Goal: Task Accomplishment & Management: Use online tool/utility

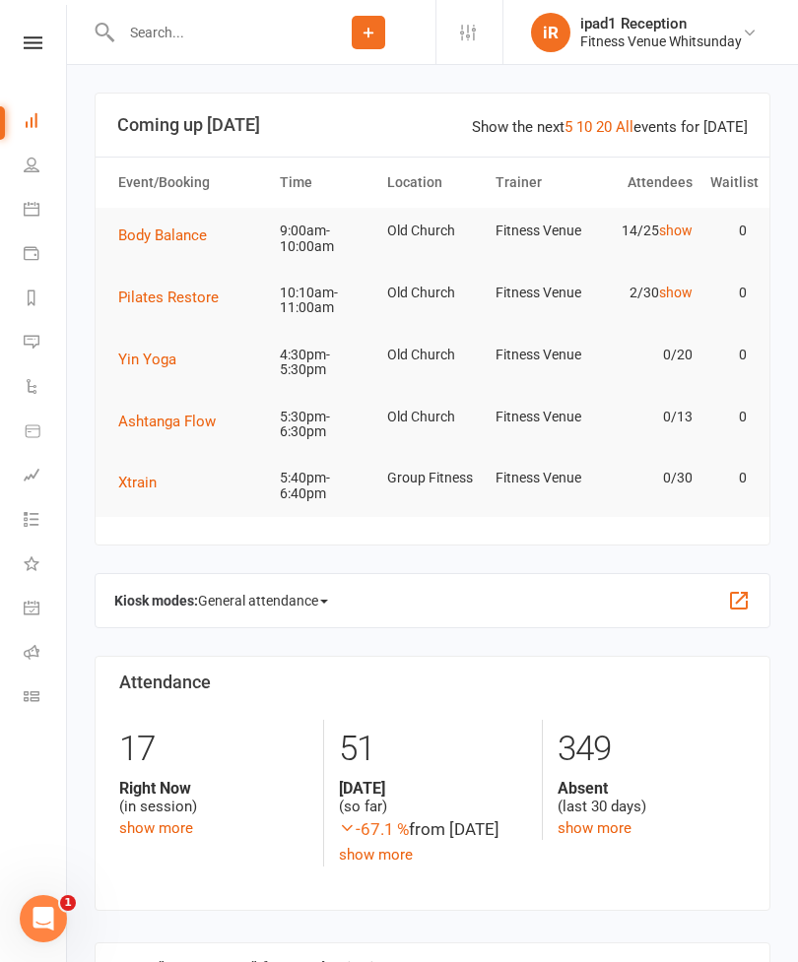
click at [37, 36] on icon at bounding box center [33, 42] width 19 height 13
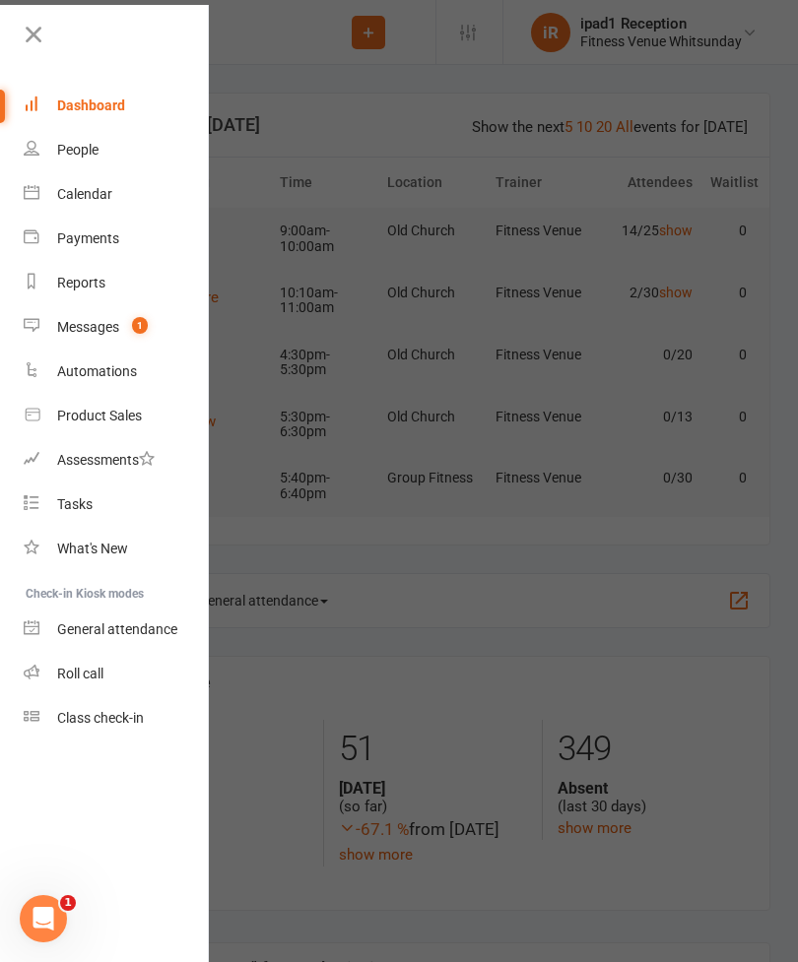
click at [63, 193] on div "Calendar" at bounding box center [84, 194] width 55 height 16
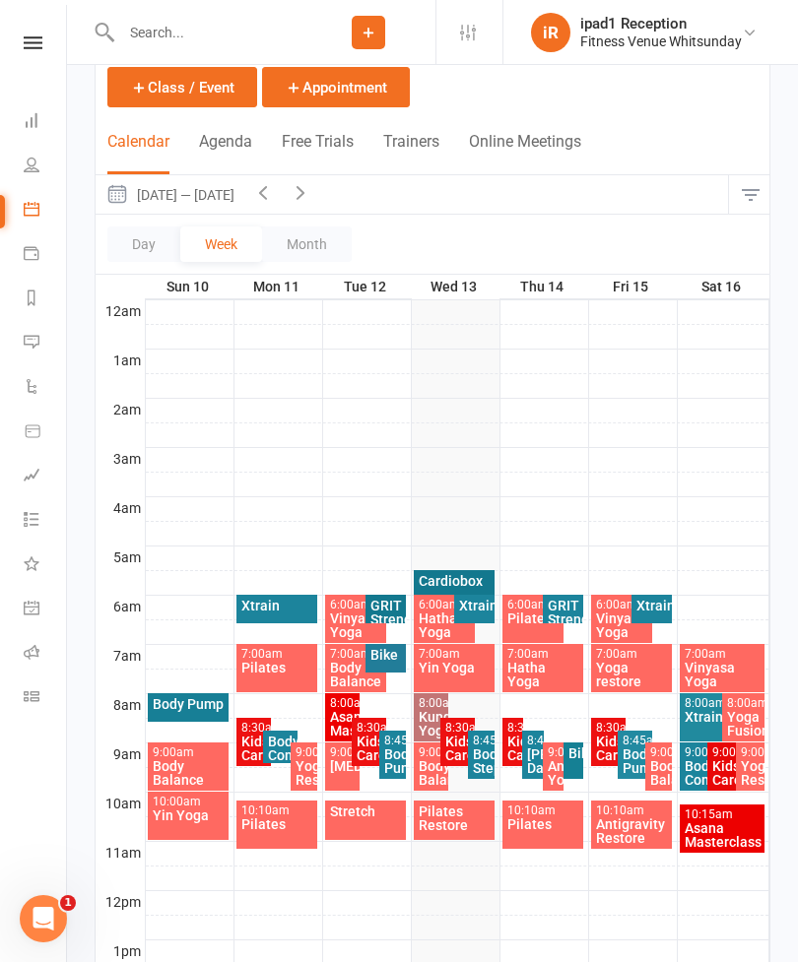
scroll to position [120, 0]
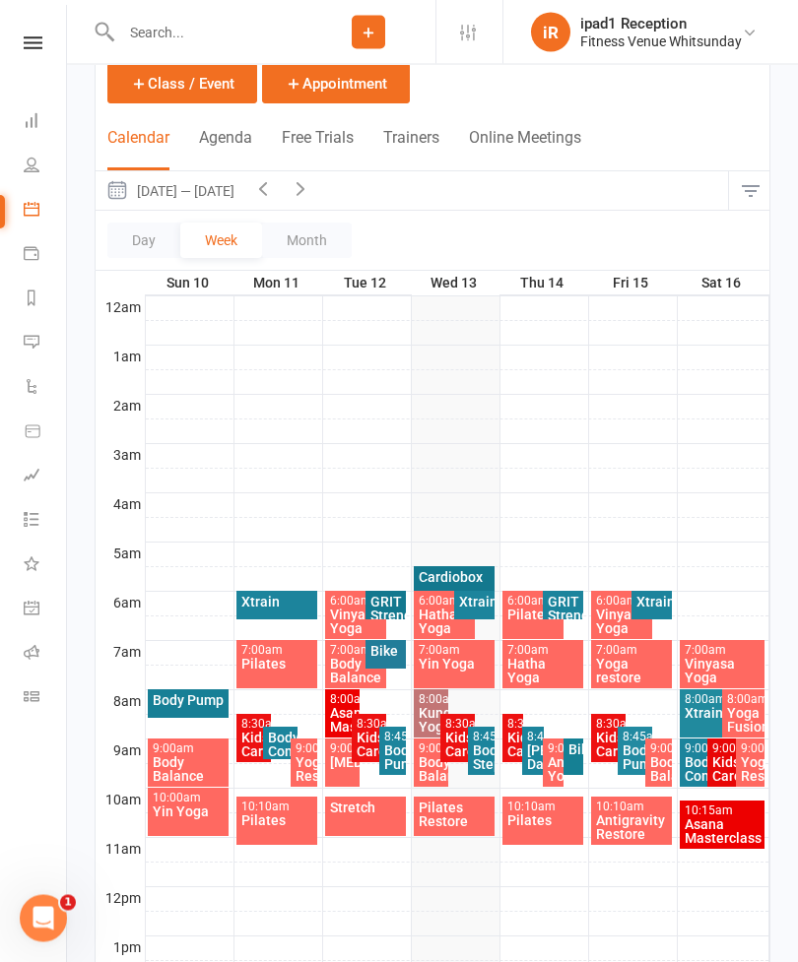
click at [286, 812] on div "10:10am - 11:10am" at bounding box center [277, 808] width 74 height 13
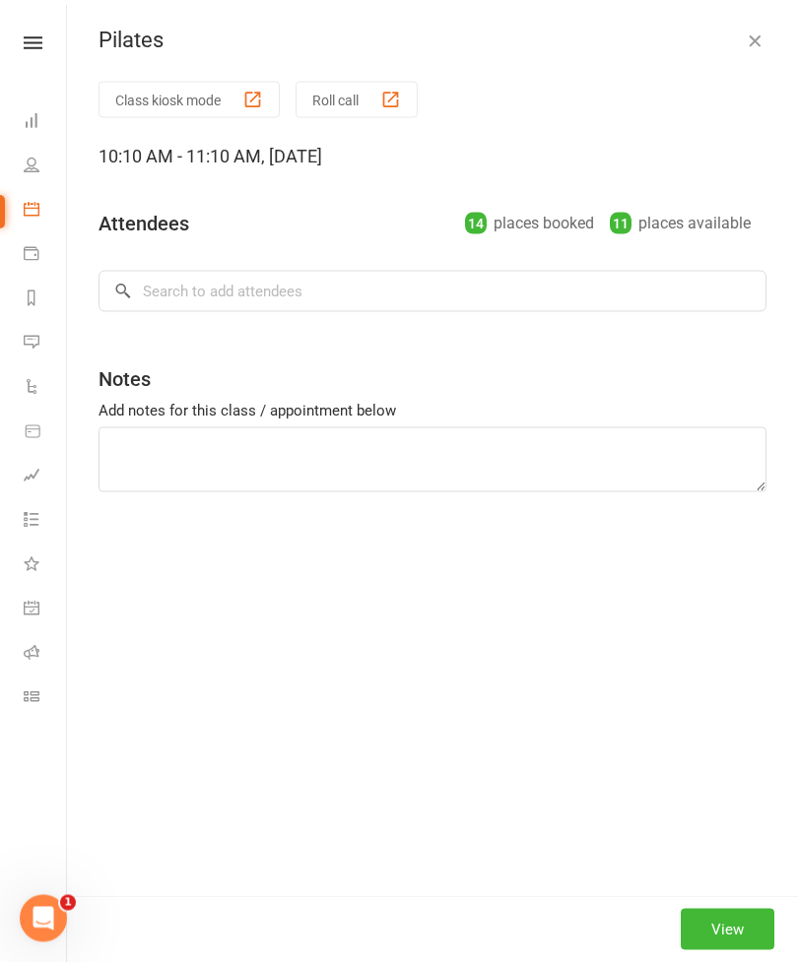
scroll to position [121, 0]
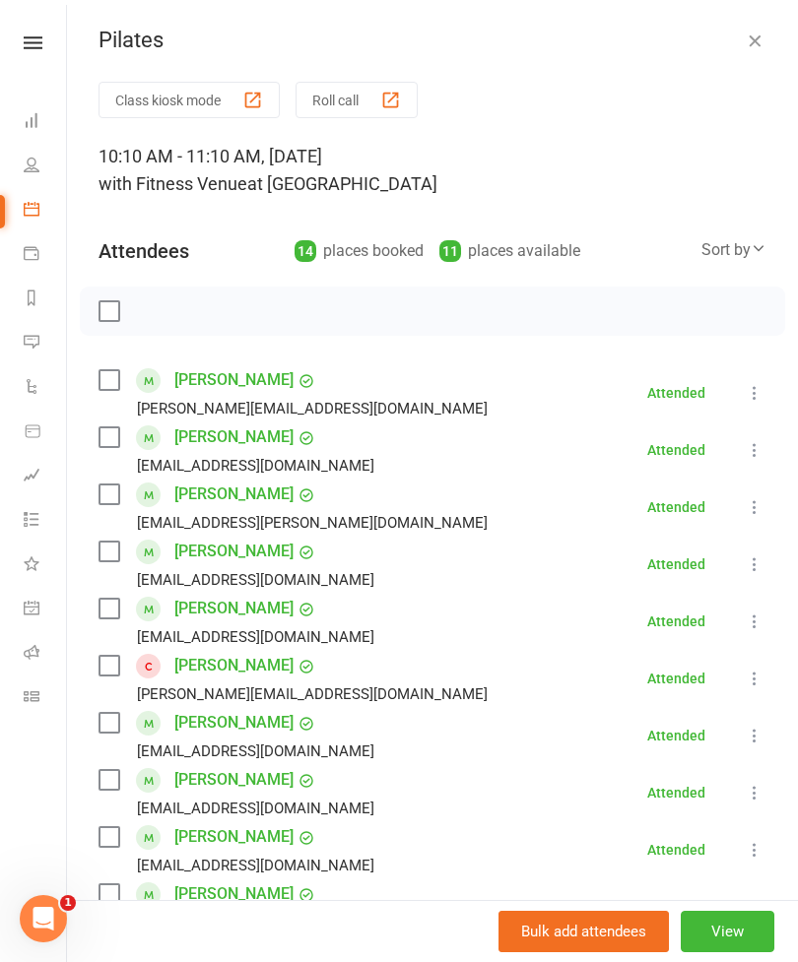
click at [344, 91] on button "Roll call" at bounding box center [356, 100] width 122 height 36
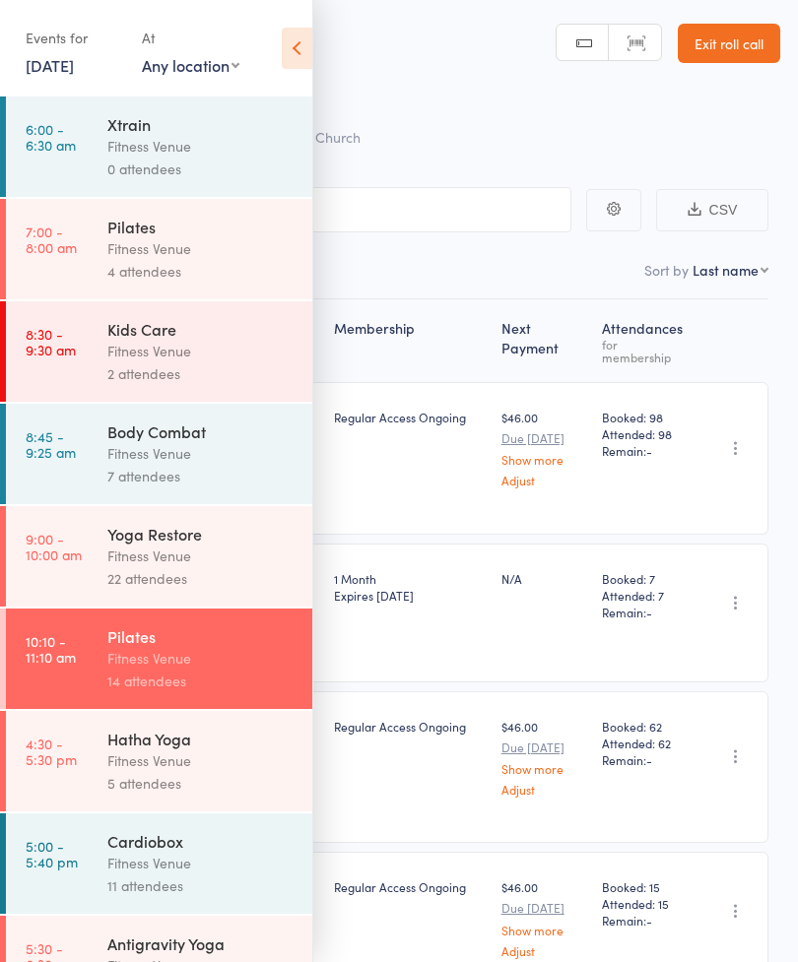
click at [293, 41] on icon at bounding box center [297, 48] width 31 height 41
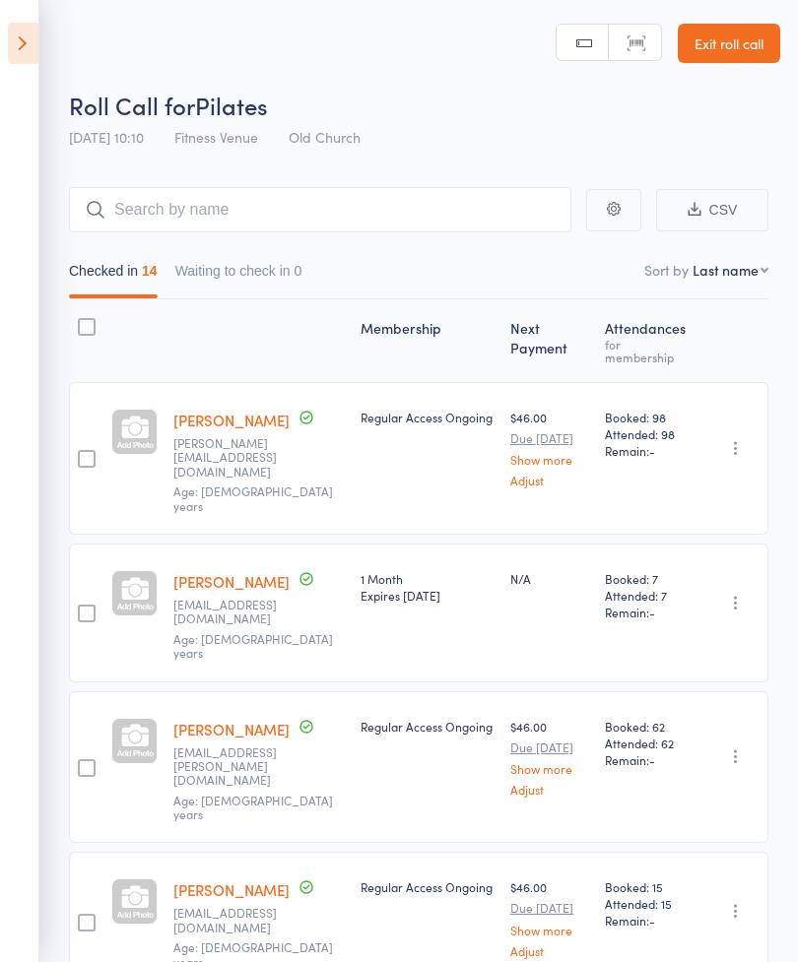
click at [17, 48] on icon at bounding box center [23, 43] width 31 height 41
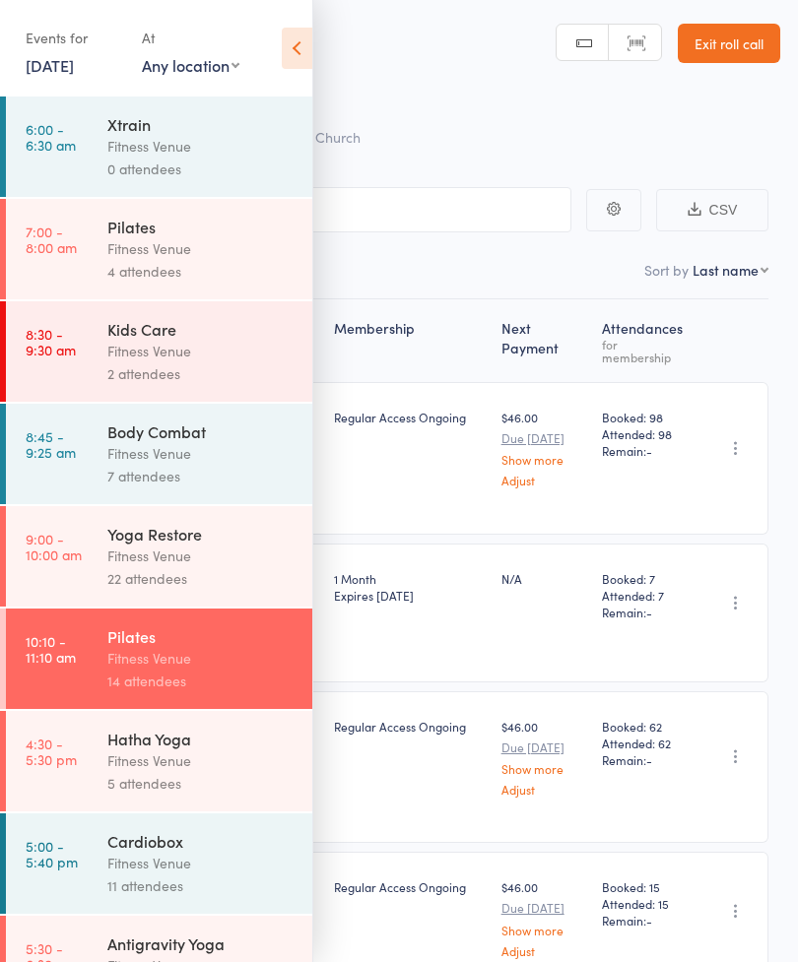
click at [55, 68] on link "11 Aug, 2025" at bounding box center [50, 65] width 48 height 22
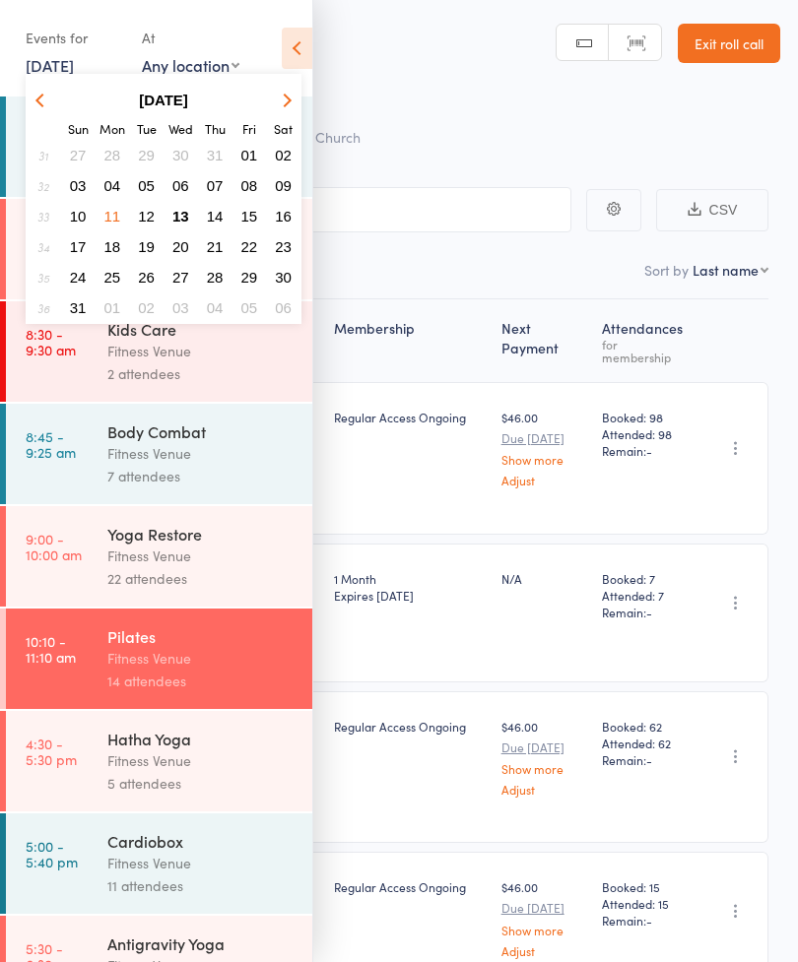
click at [188, 215] on span "13" at bounding box center [180, 216] width 17 height 17
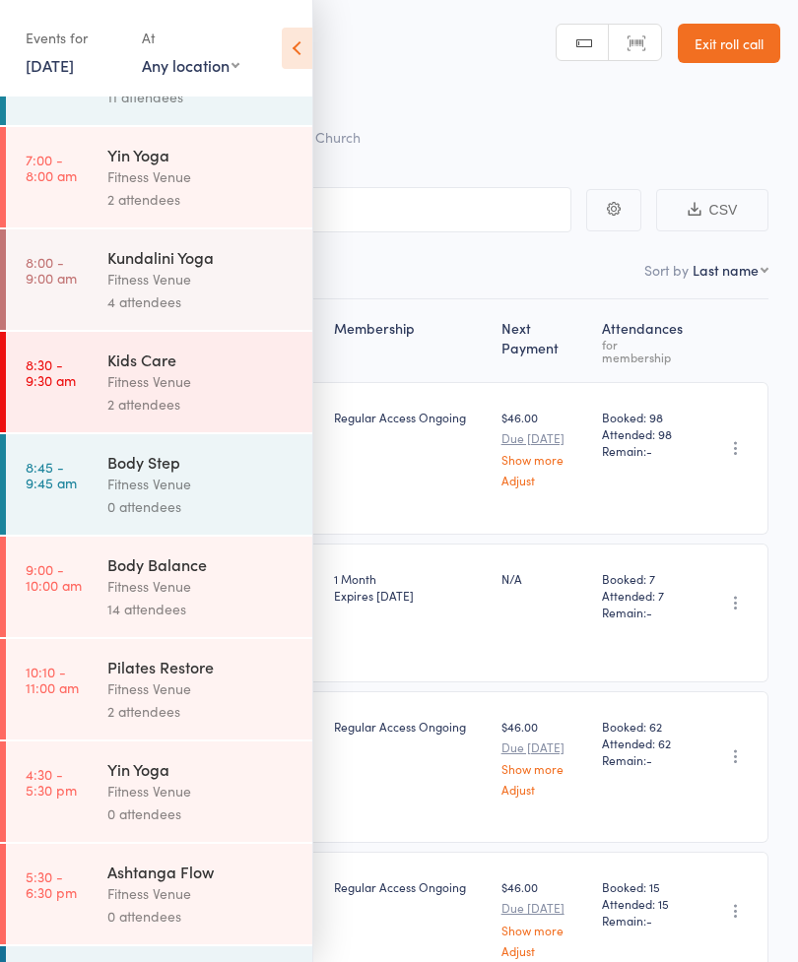
scroll to position [308, 0]
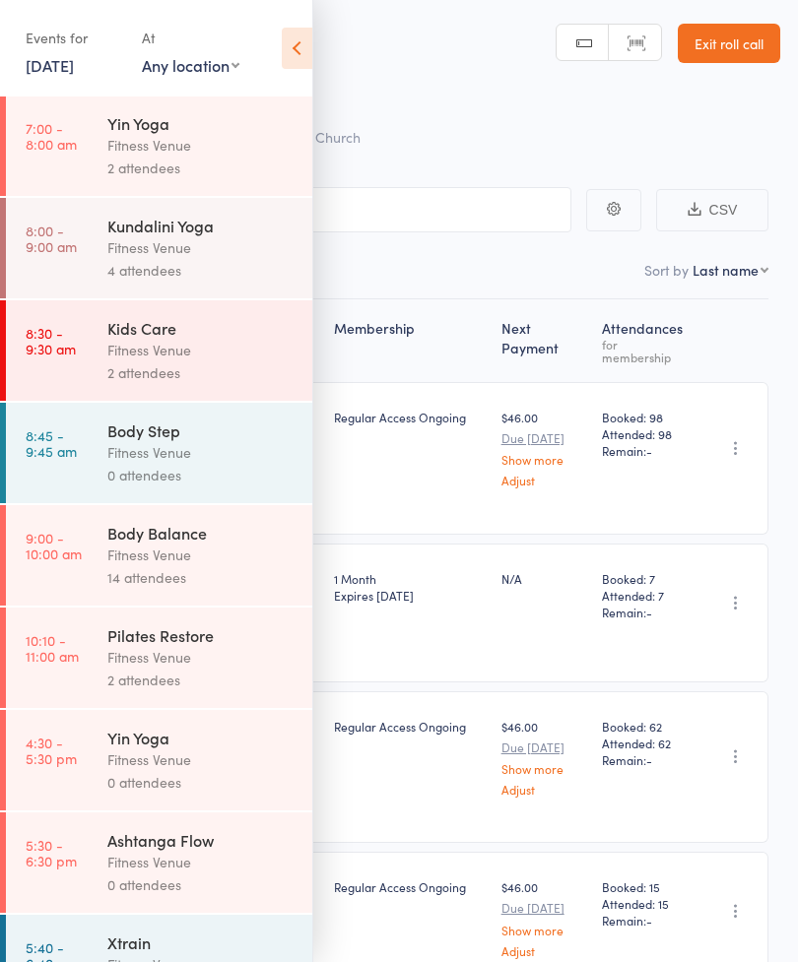
click at [215, 669] on div "Fitness Venue" at bounding box center [201, 657] width 188 height 23
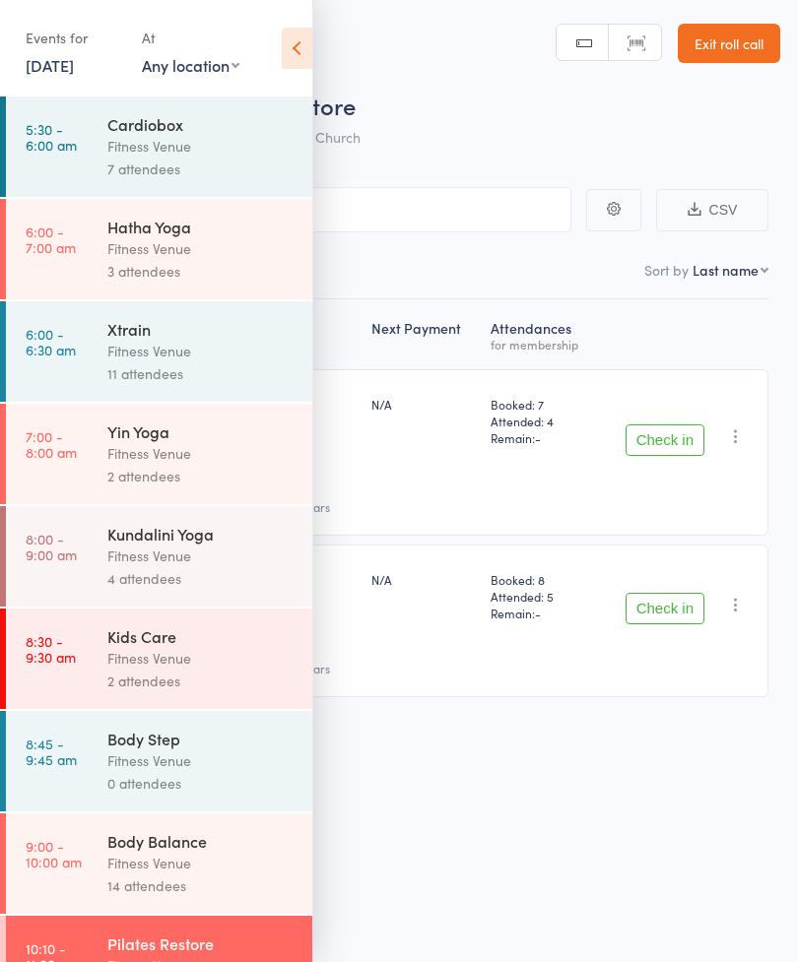
click at [306, 54] on icon at bounding box center [297, 48] width 31 height 41
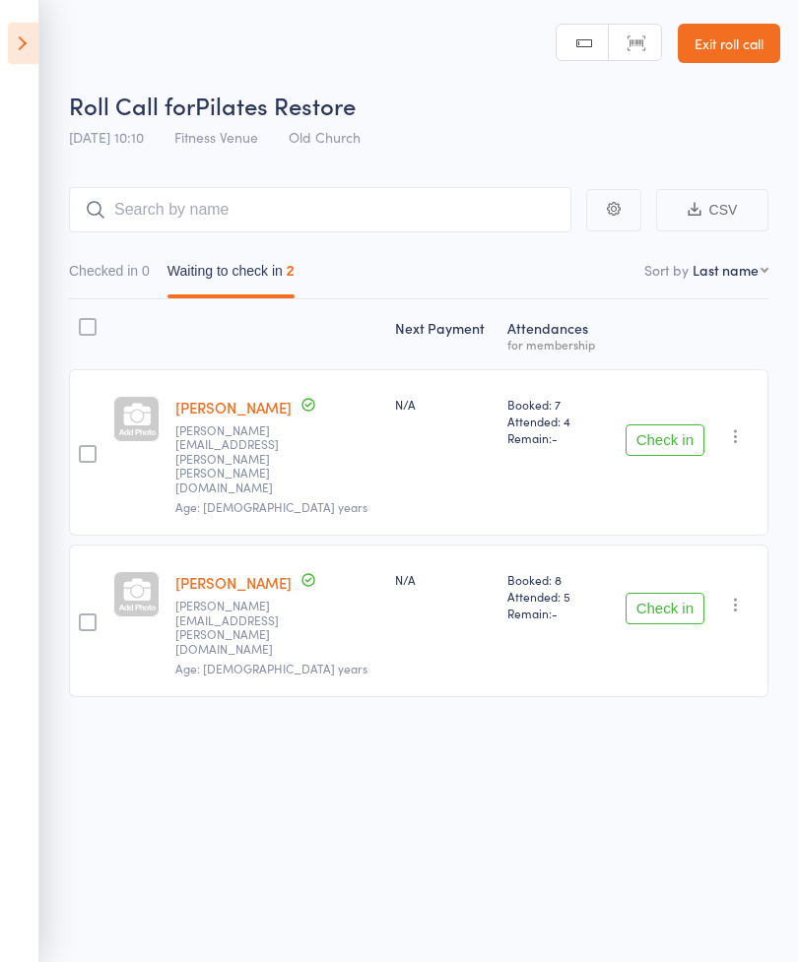
click at [34, 42] on icon at bounding box center [23, 43] width 31 height 41
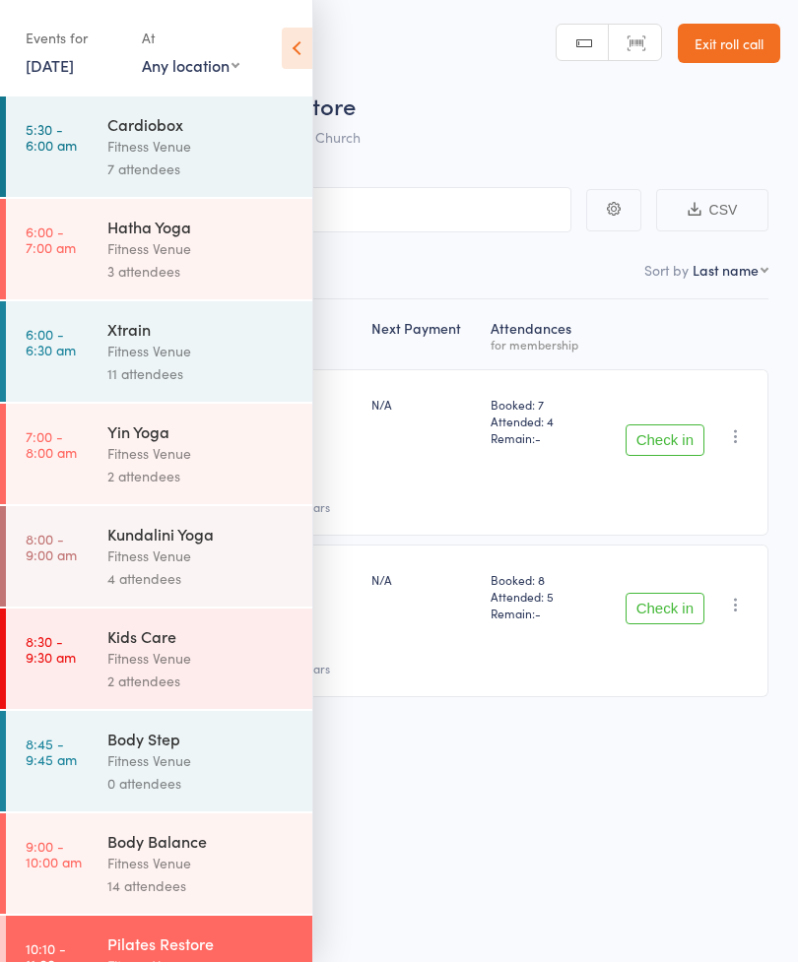
click at [721, 38] on link "Exit roll call" at bounding box center [729, 43] width 102 height 39
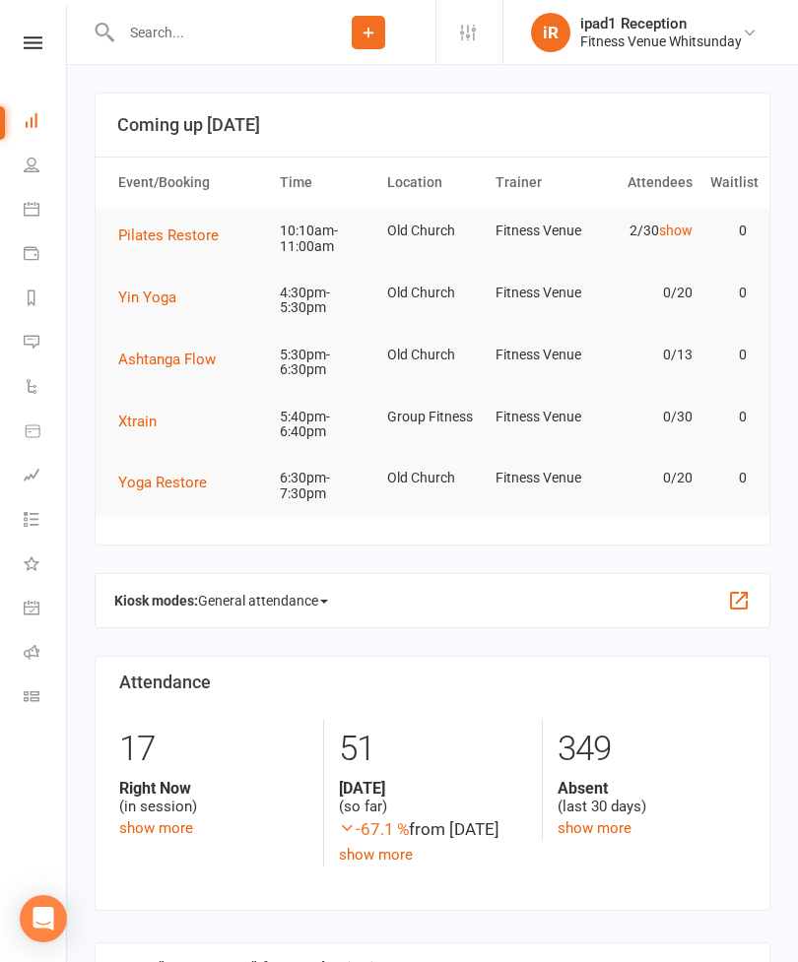
click at [40, 220] on link "Calendar" at bounding box center [46, 211] width 44 height 44
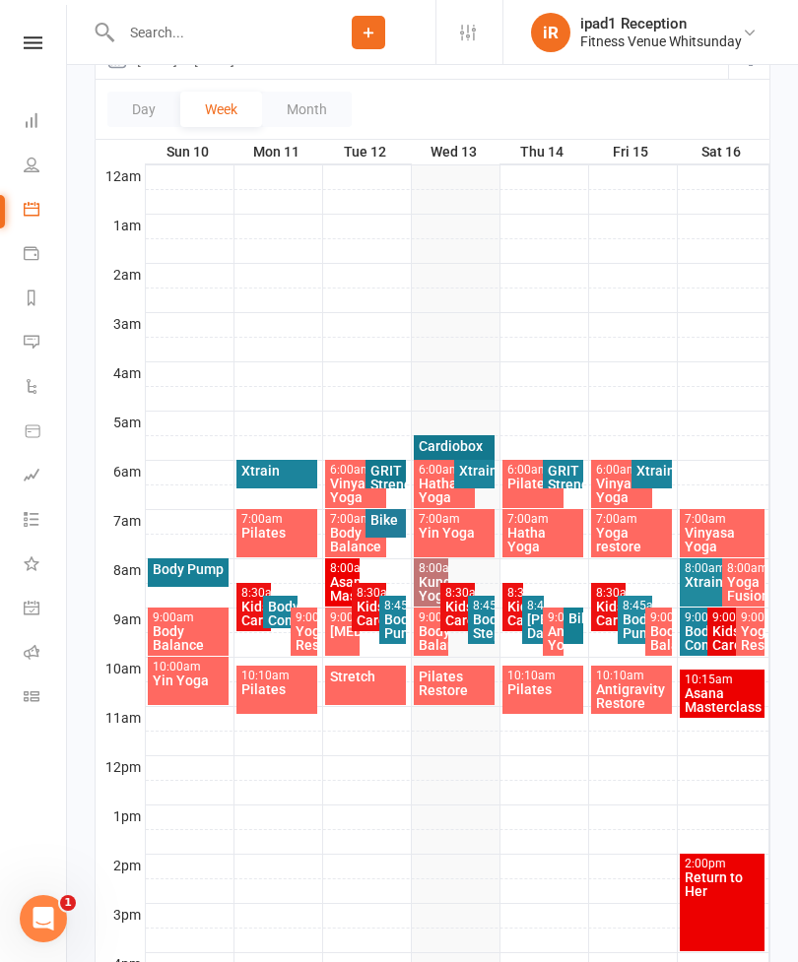
scroll to position [250, 0]
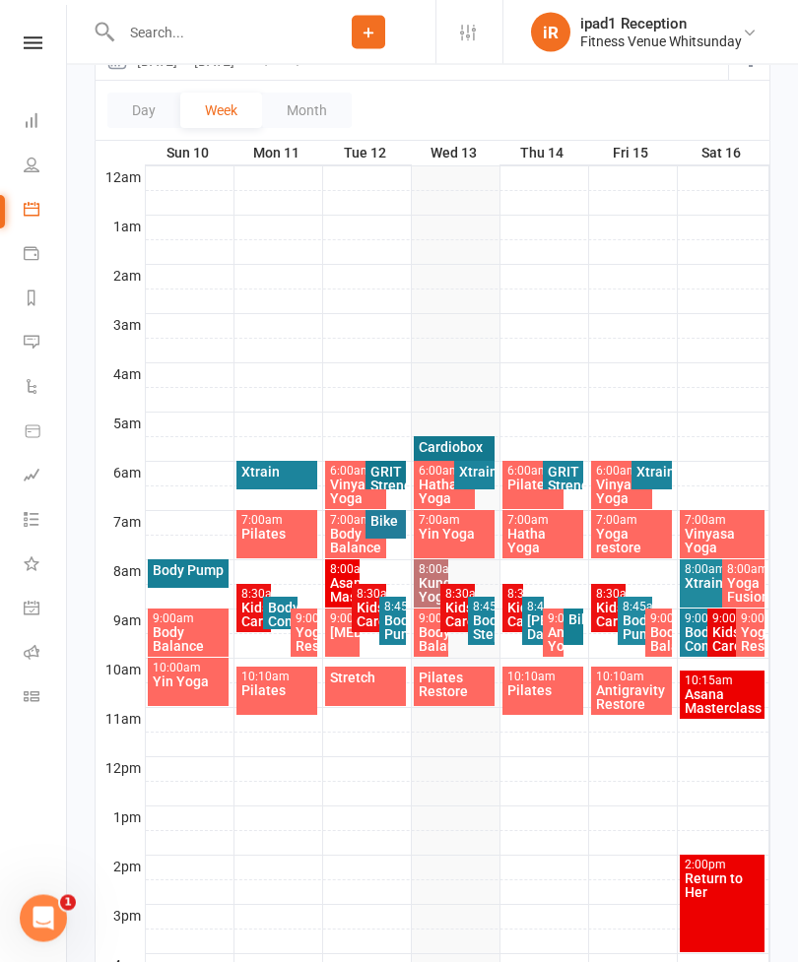
click at [644, 691] on div "Antigravity Restore" at bounding box center [632, 698] width 74 height 28
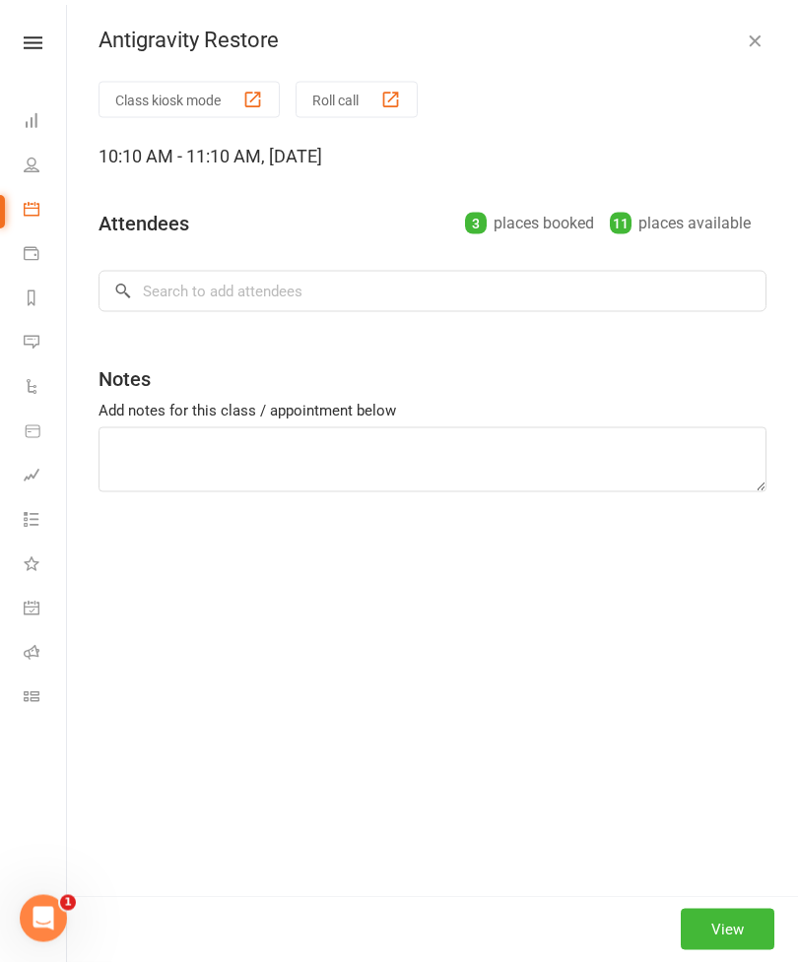
scroll to position [251, 0]
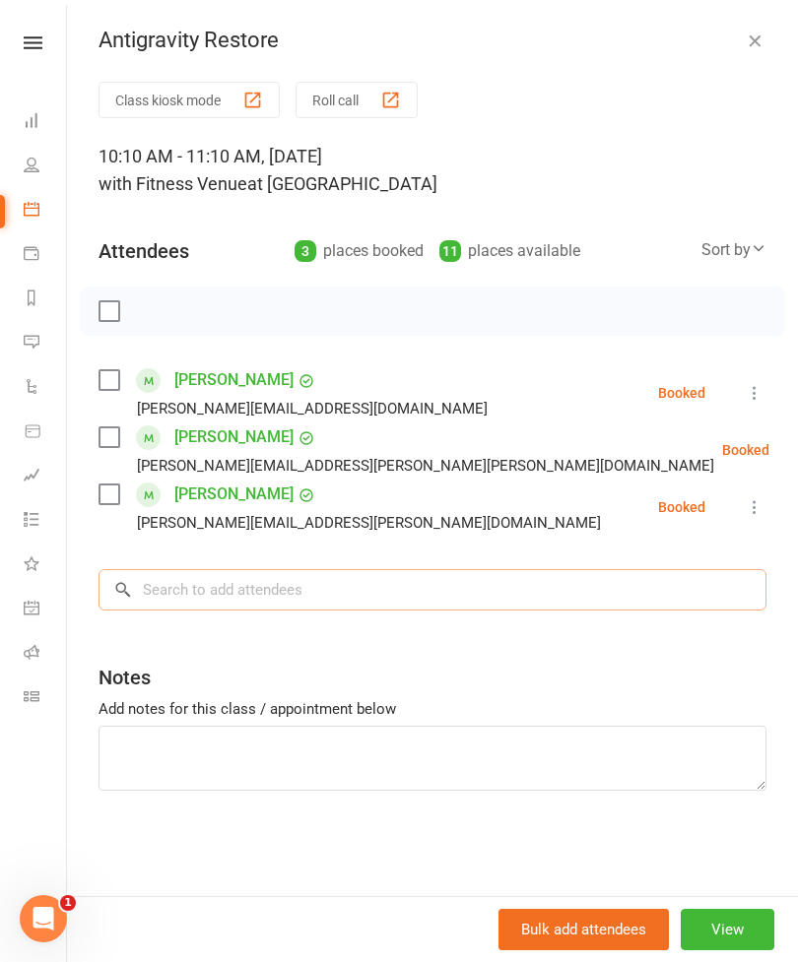
click at [322, 571] on input "search" at bounding box center [432, 589] width 668 height 41
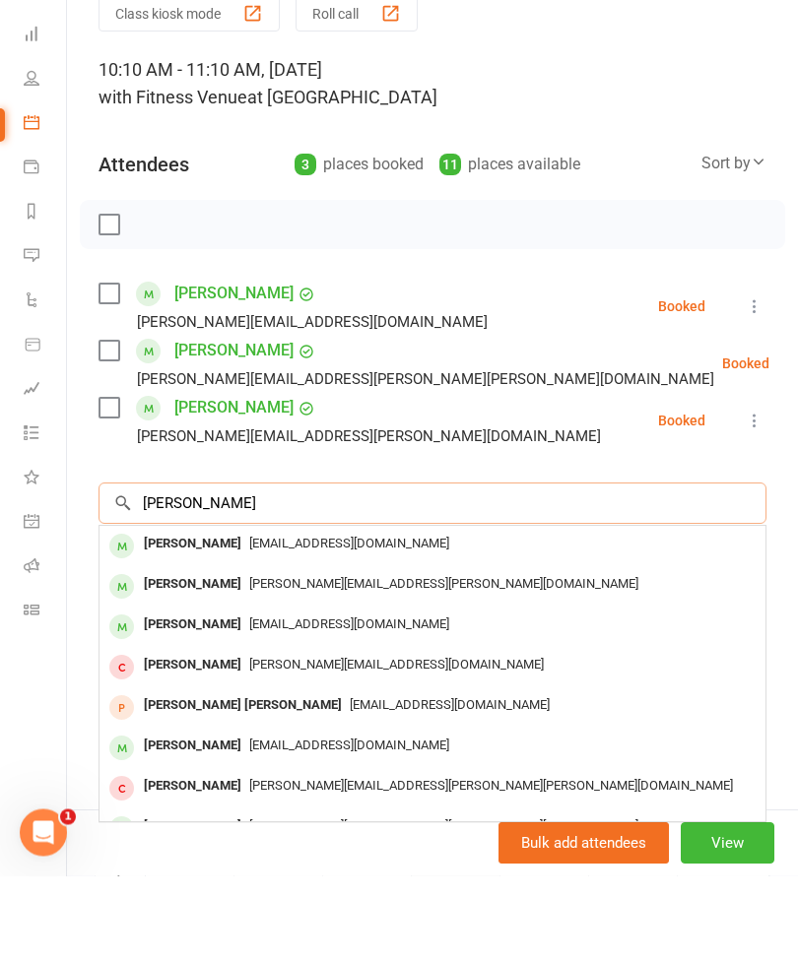
type input "Sandra m"
click at [321, 703] on span "sandramcdonald1959@gmail.com" at bounding box center [349, 710] width 200 height 15
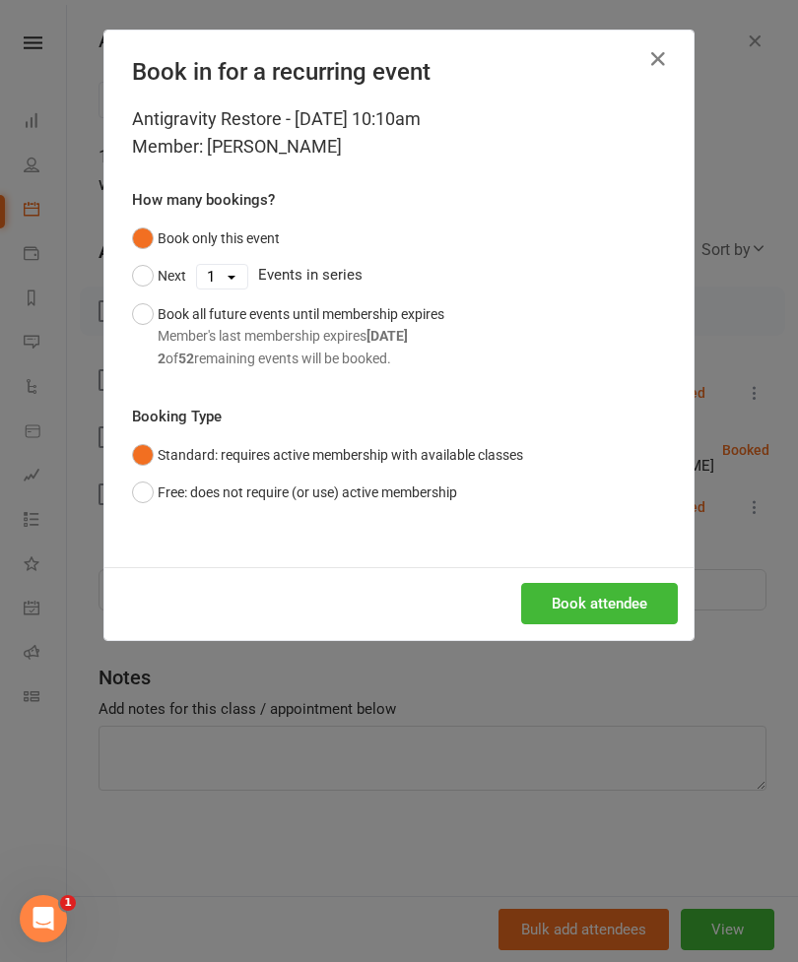
click at [629, 597] on button "Book attendee" at bounding box center [599, 603] width 157 height 41
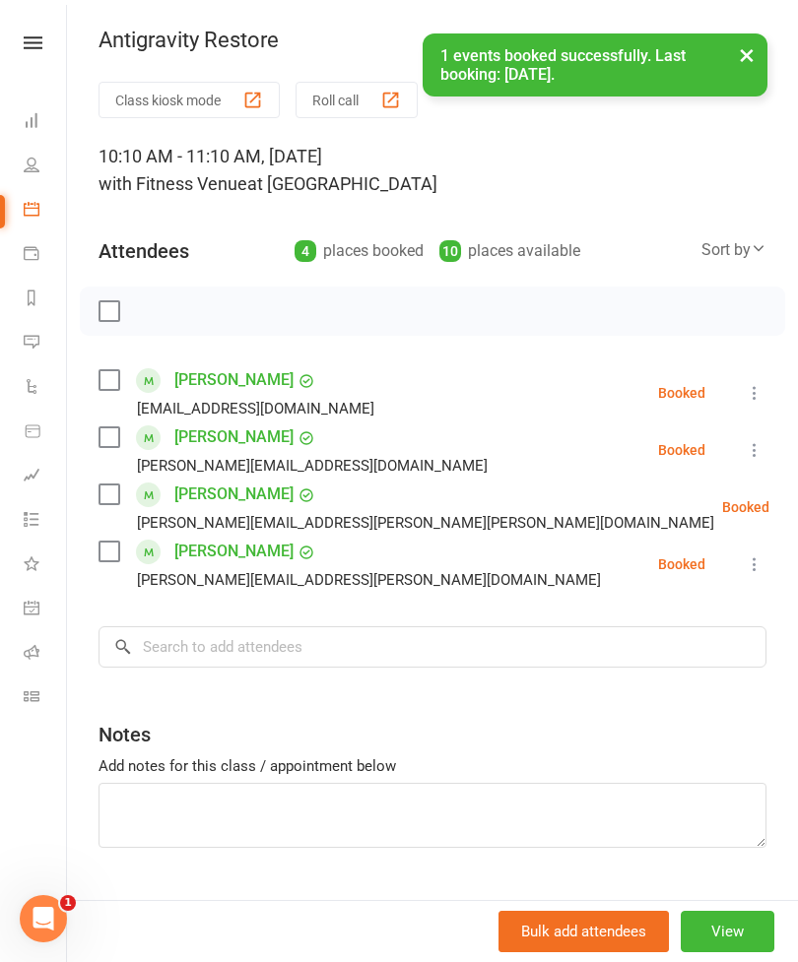
click at [41, 206] on link "Calendar" at bounding box center [46, 211] width 44 height 44
click at [756, 56] on button "×" at bounding box center [746, 54] width 35 height 42
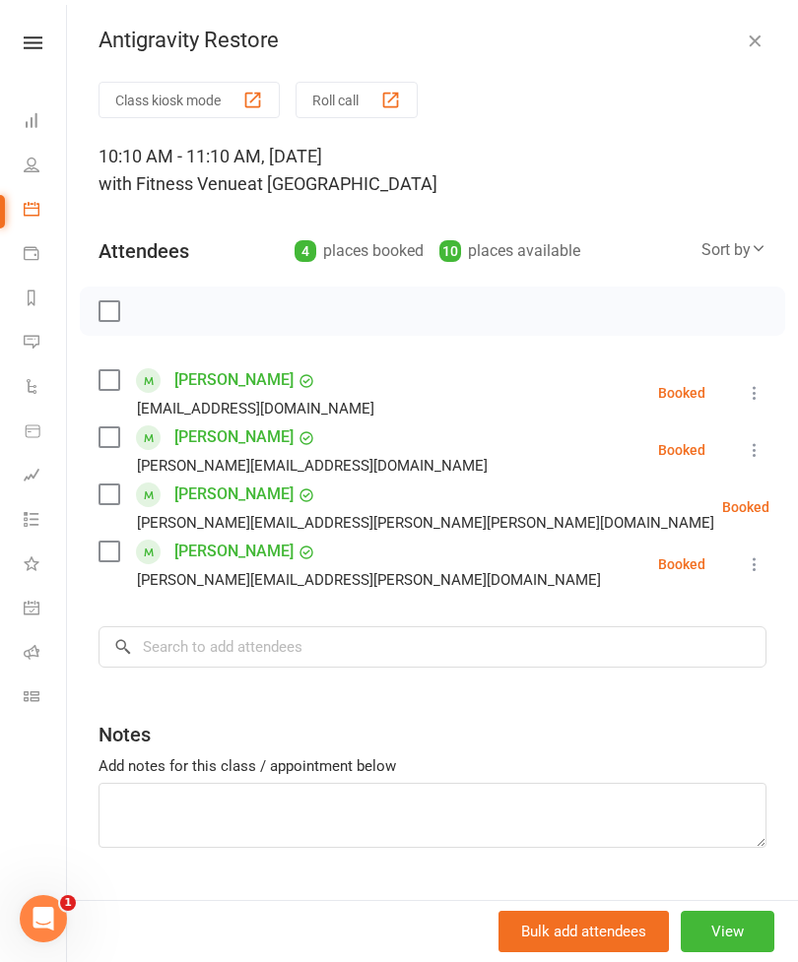
click at [38, 223] on link "Calendar" at bounding box center [46, 211] width 44 height 44
click at [764, 32] on button "button" at bounding box center [755, 41] width 24 height 24
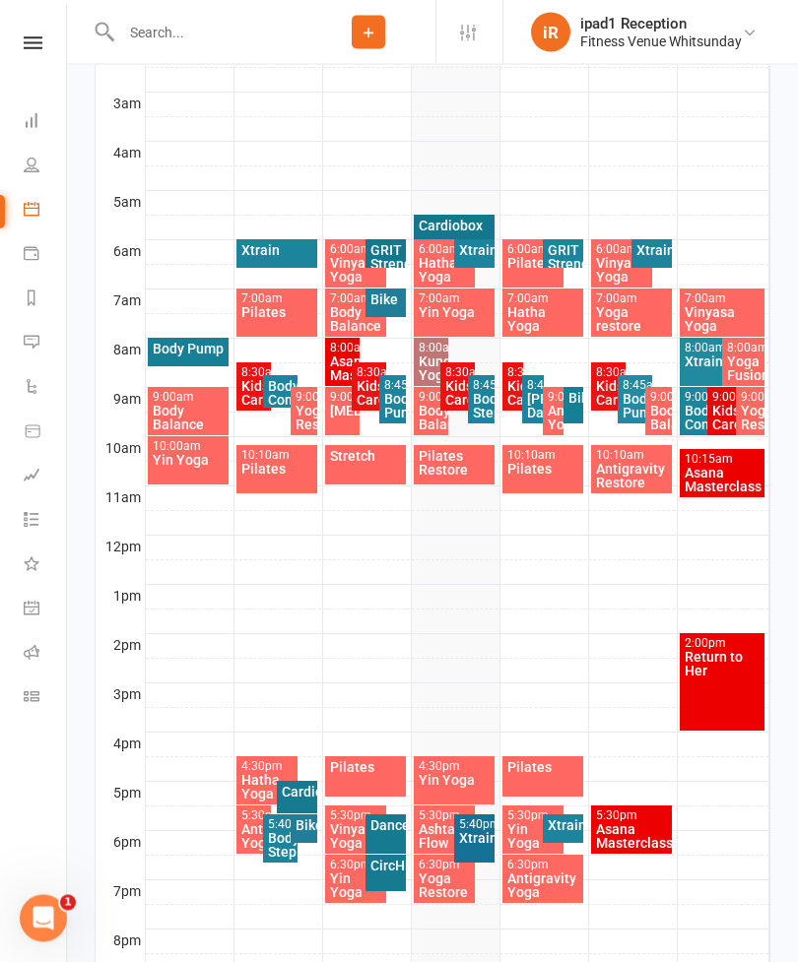
scroll to position [471, 0]
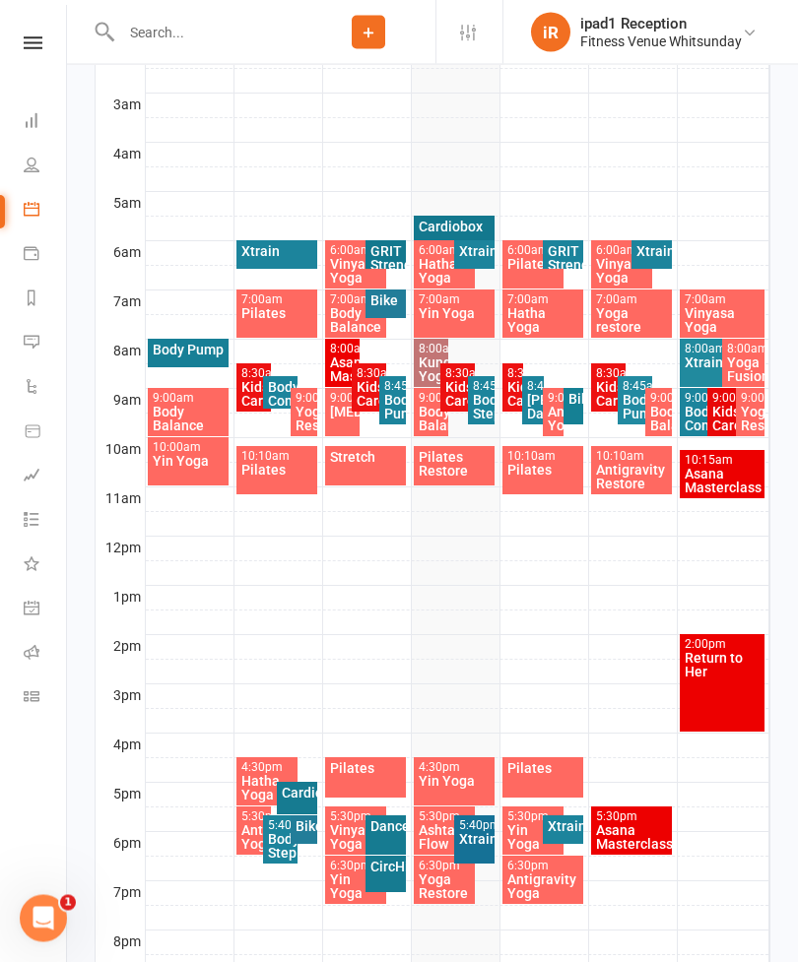
click at [379, 781] on div "Pilates" at bounding box center [366, 778] width 82 height 40
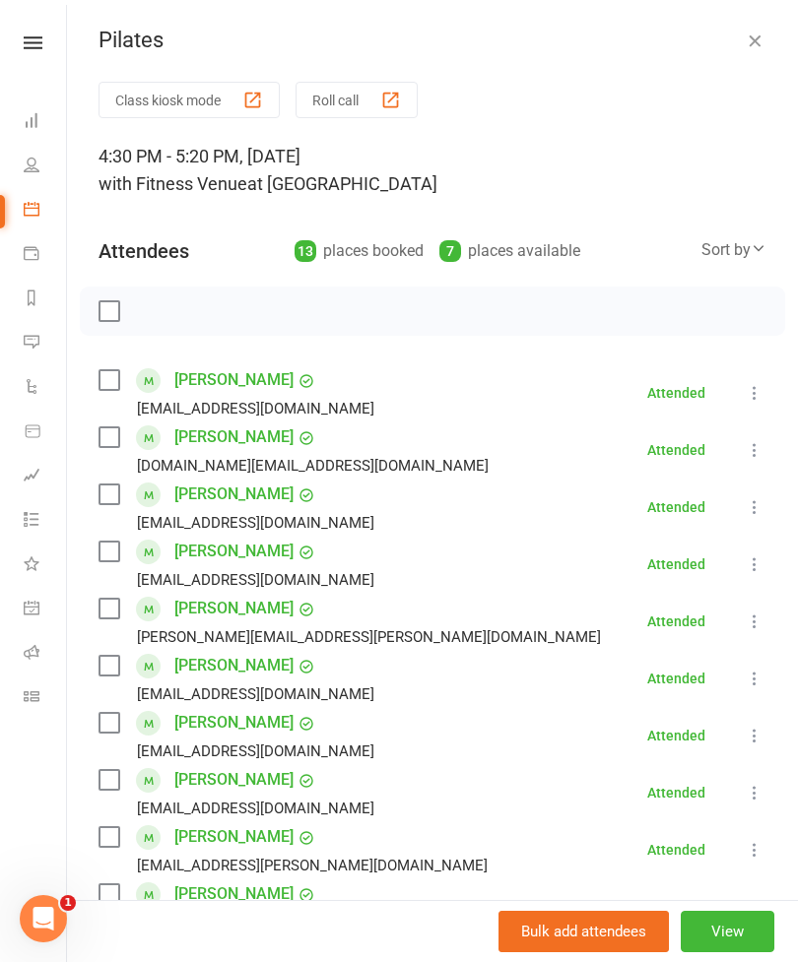
click at [35, 216] on icon at bounding box center [32, 209] width 16 height 16
click at [47, 207] on link "Calendar" at bounding box center [46, 211] width 44 height 44
click at [749, 32] on icon "button" at bounding box center [755, 41] width 20 height 20
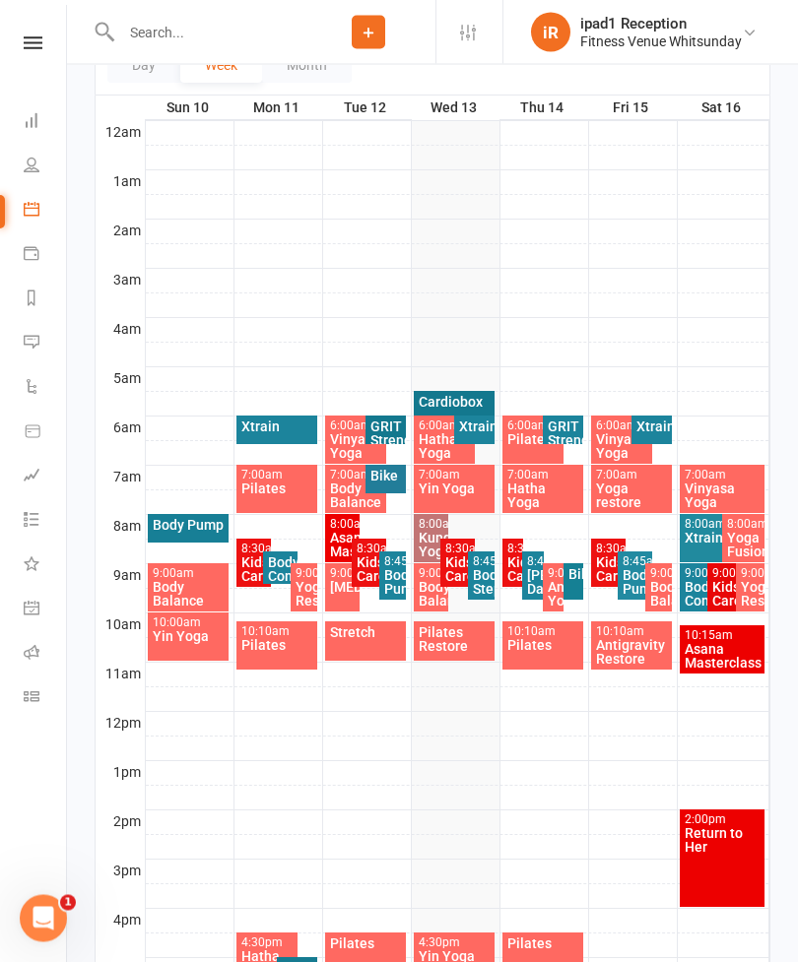
scroll to position [296, 0]
click at [465, 642] on div "Pilates Restore" at bounding box center [455, 639] width 74 height 28
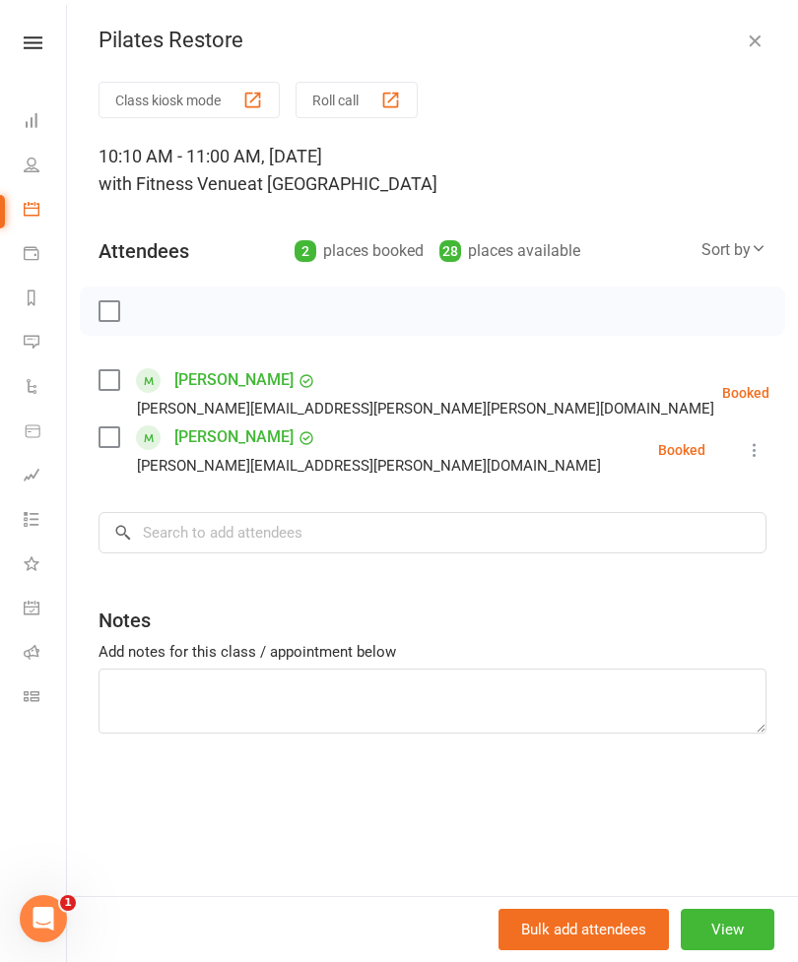
click at [201, 105] on button "Class kiosk mode" at bounding box center [188, 100] width 181 height 36
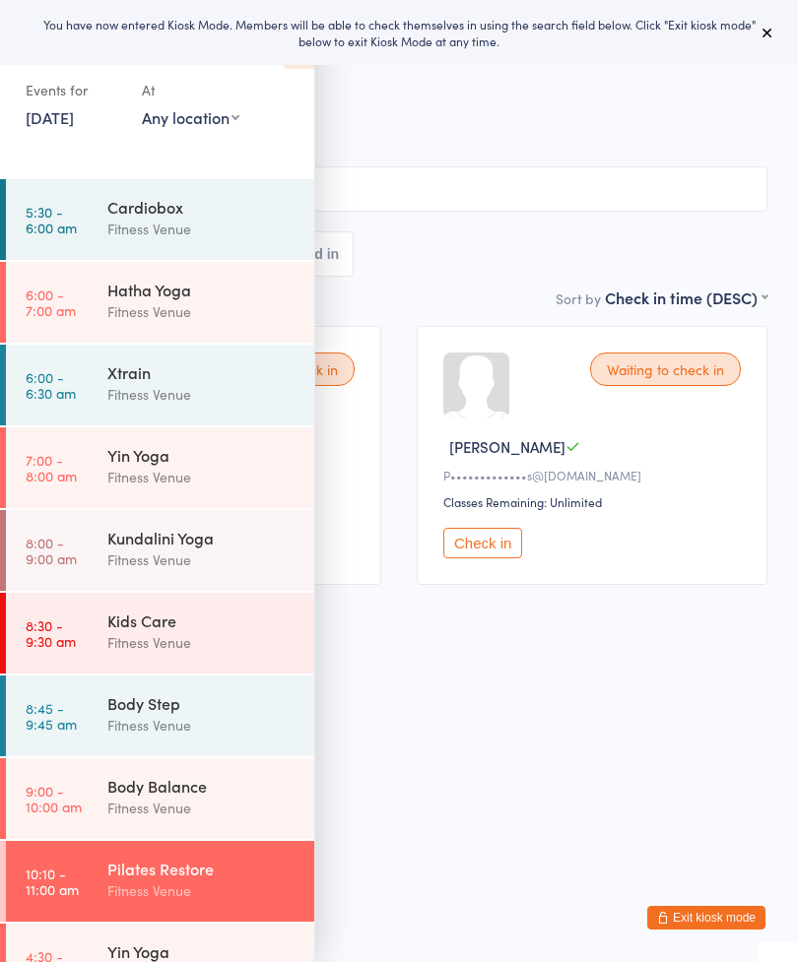
click at [586, 801] on html "You have now entered Kiosk Mode. Members will be able to check themselves in us…" at bounding box center [399, 481] width 798 height 962
click at [556, 779] on html "You have now entered Kiosk Mode. Members will be able to check themselves in us…" at bounding box center [399, 481] width 798 height 962
click at [466, 130] on span "Fitness Venue" at bounding box center [384, 121] width 706 height 20
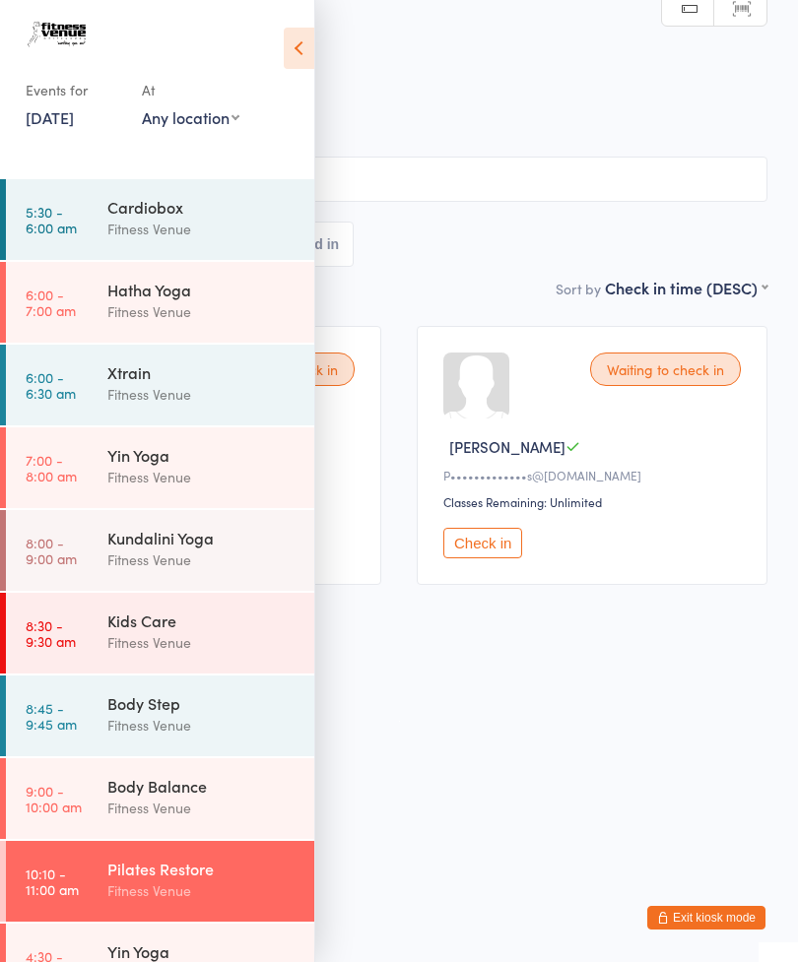
click at [568, 806] on html "You have now entered Kiosk Mode. Members will be able to check themselves in us…" at bounding box center [399, 481] width 798 height 962
click at [297, 55] on icon at bounding box center [299, 48] width 31 height 41
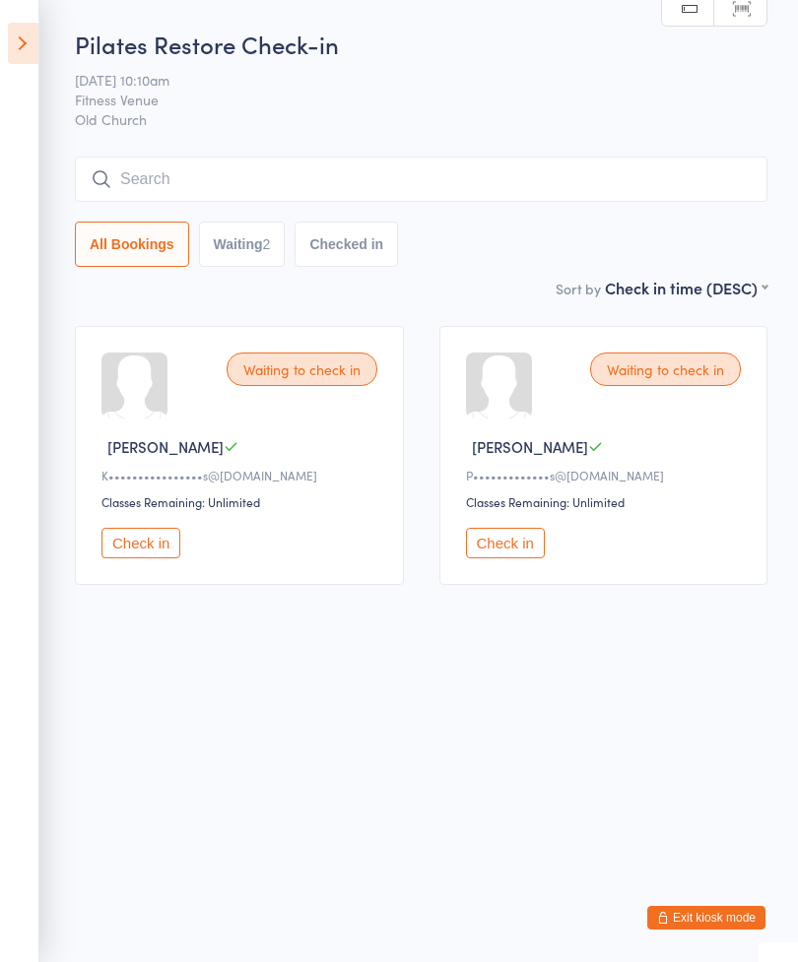
click at [342, 179] on input "search" at bounding box center [421, 179] width 692 height 45
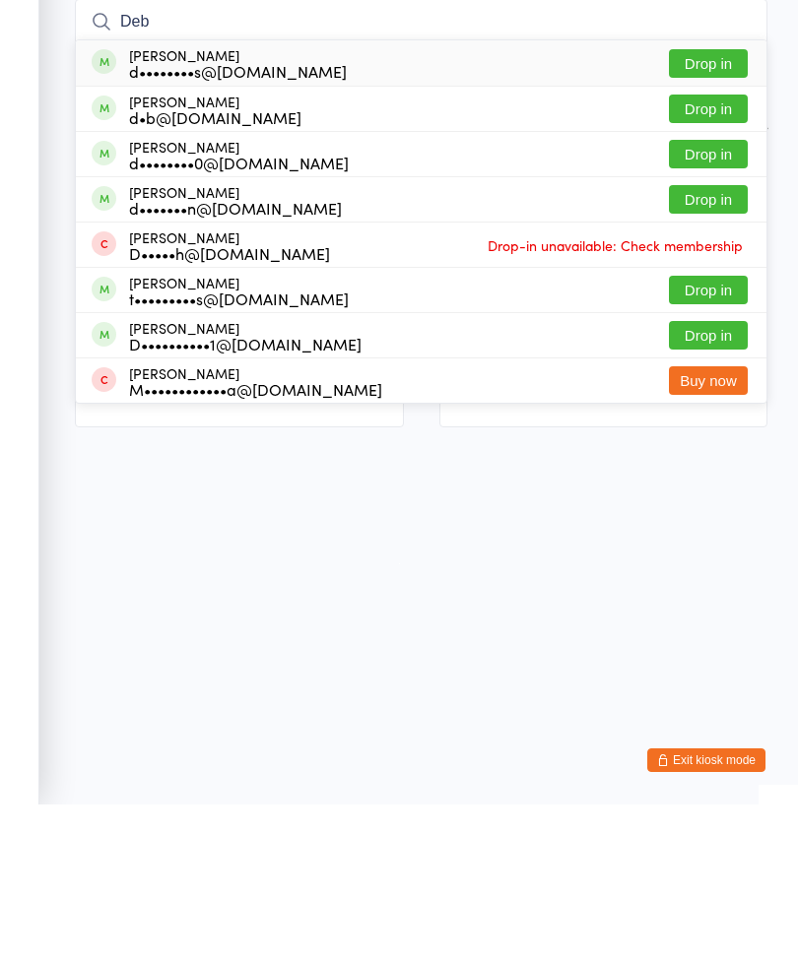
type input "Deb"
click at [716, 297] on button "Drop in" at bounding box center [708, 311] width 79 height 29
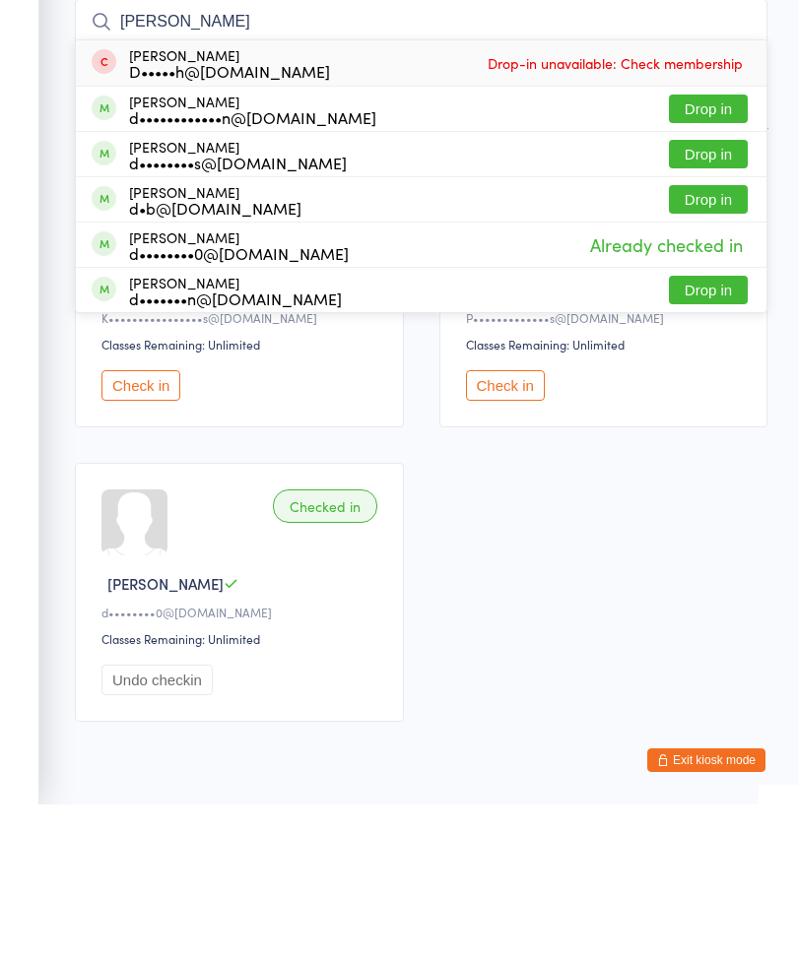
type input "[PERSON_NAME]"
click at [711, 252] on button "Drop in" at bounding box center [708, 266] width 79 height 29
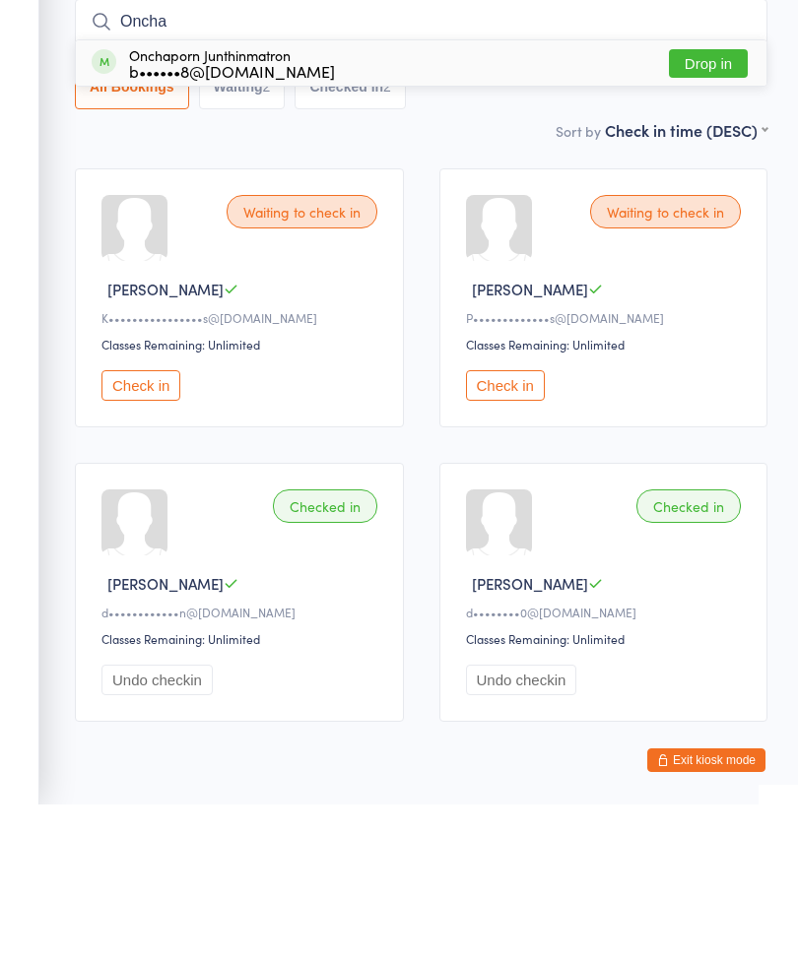
type input "Oncha"
click at [704, 207] on button "Drop in" at bounding box center [708, 221] width 79 height 29
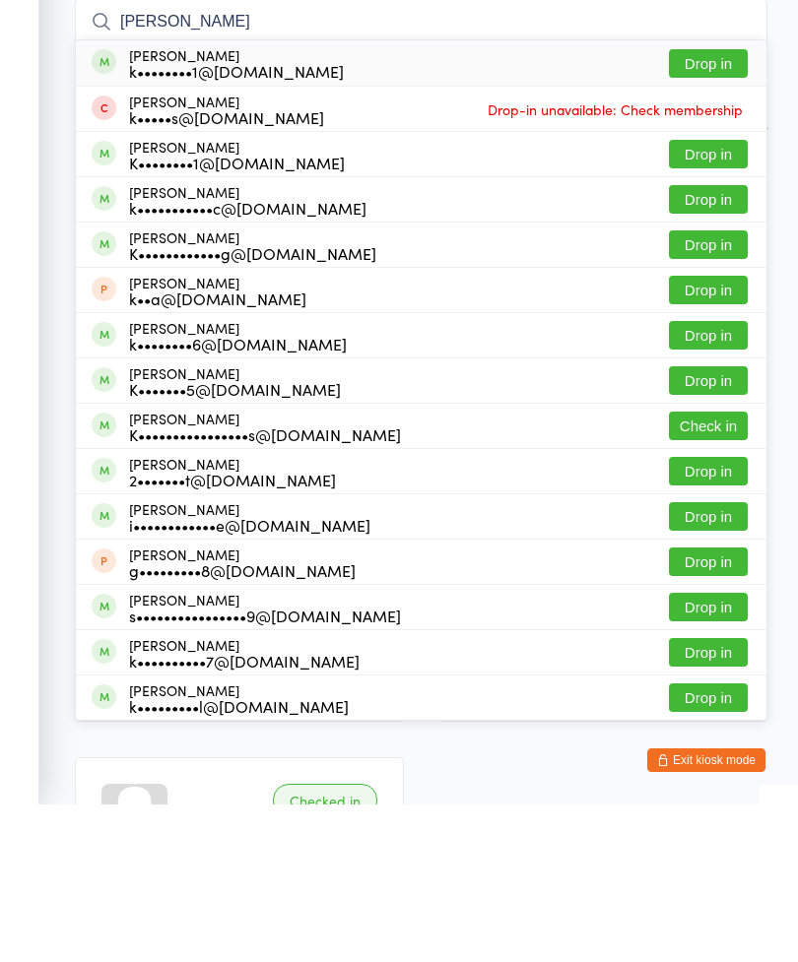
type input "[PERSON_NAME]"
click at [716, 207] on button "Drop in" at bounding box center [708, 221] width 79 height 29
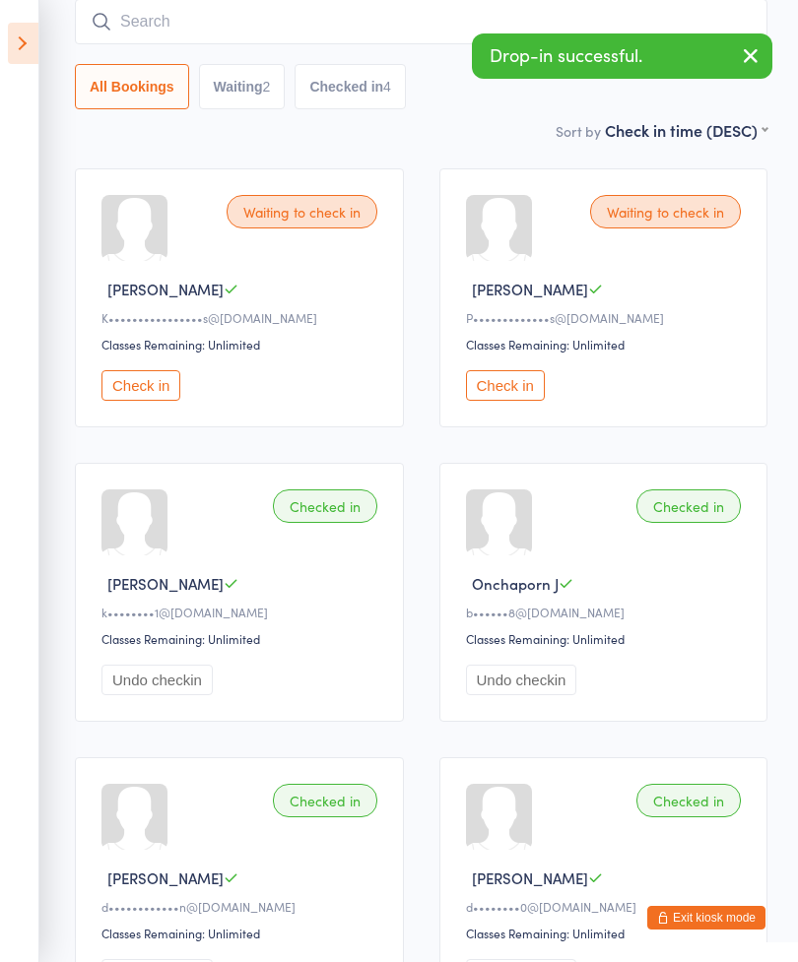
click at [226, 22] on input "search" at bounding box center [421, 21] width 692 height 45
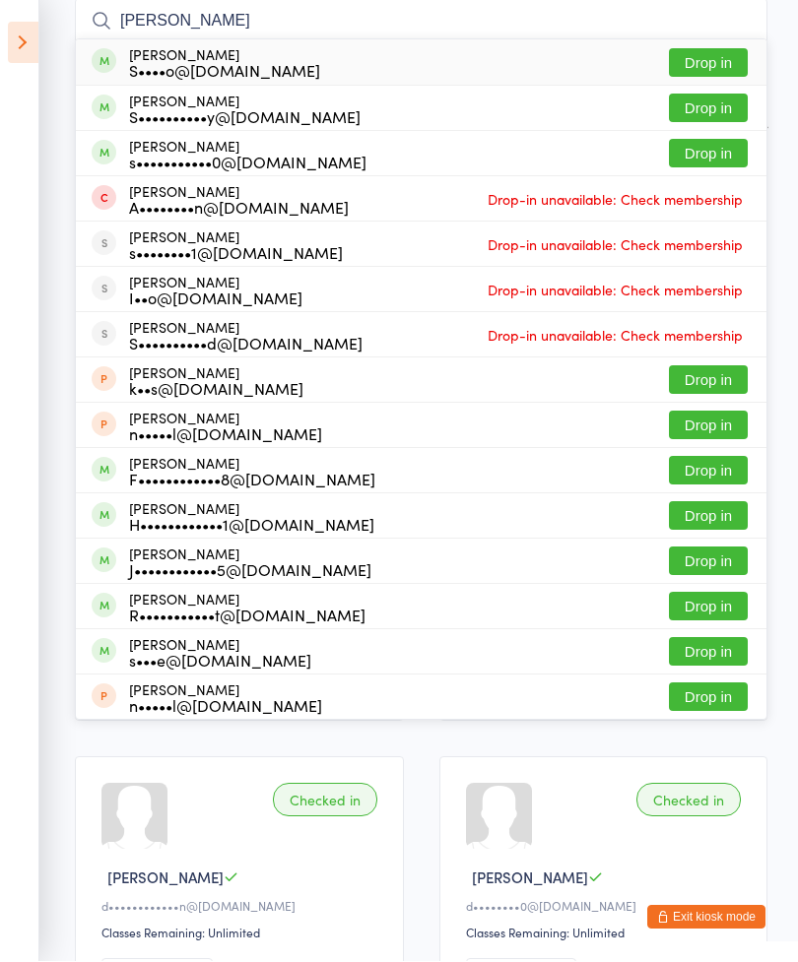
type input "[PERSON_NAME]"
click at [702, 112] on button "Drop in" at bounding box center [708, 109] width 79 height 29
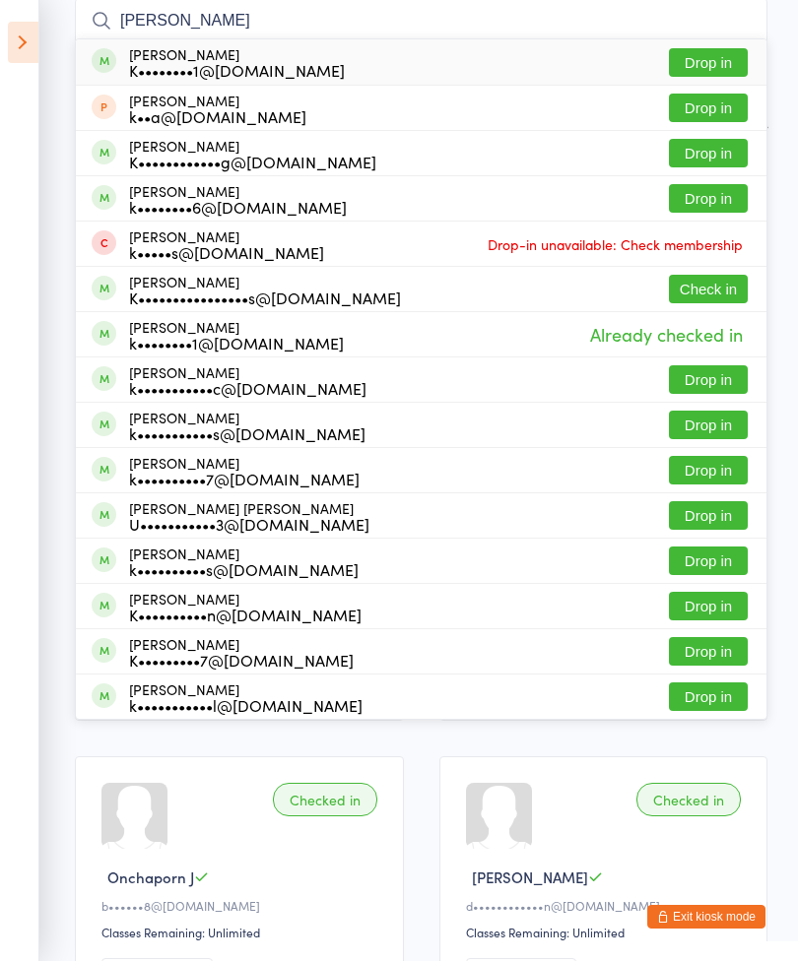
type input "[PERSON_NAME]"
click at [695, 292] on button "Check in" at bounding box center [708, 290] width 79 height 29
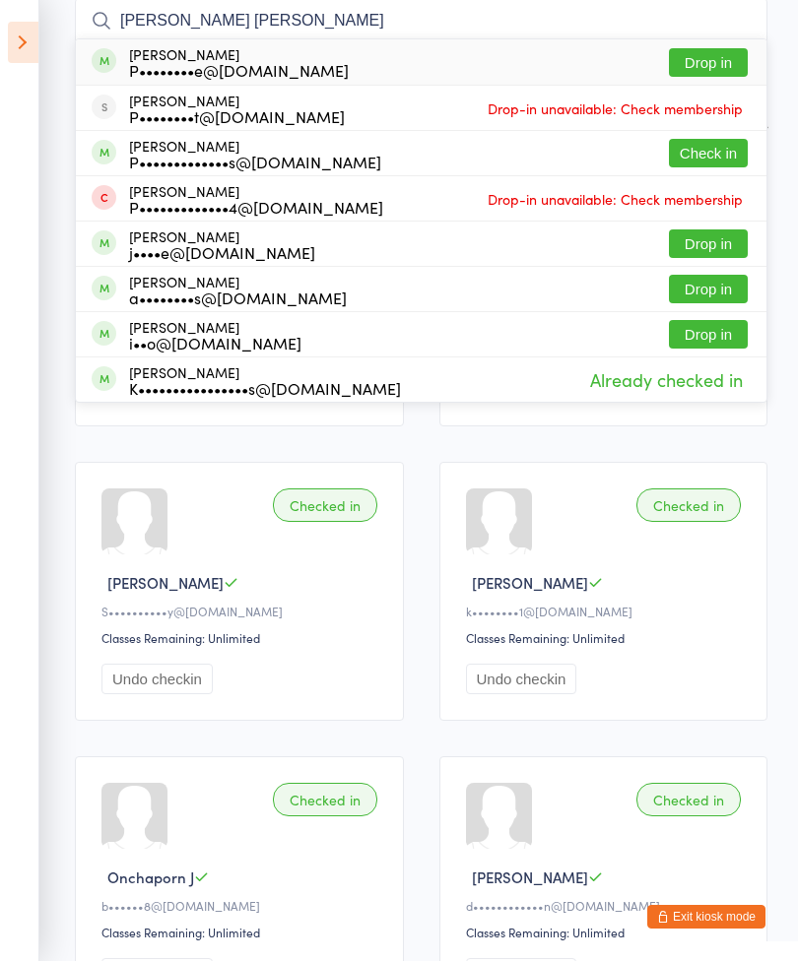
type input "[PERSON_NAME] [PERSON_NAME]"
click at [699, 156] on button "Check in" at bounding box center [708, 154] width 79 height 29
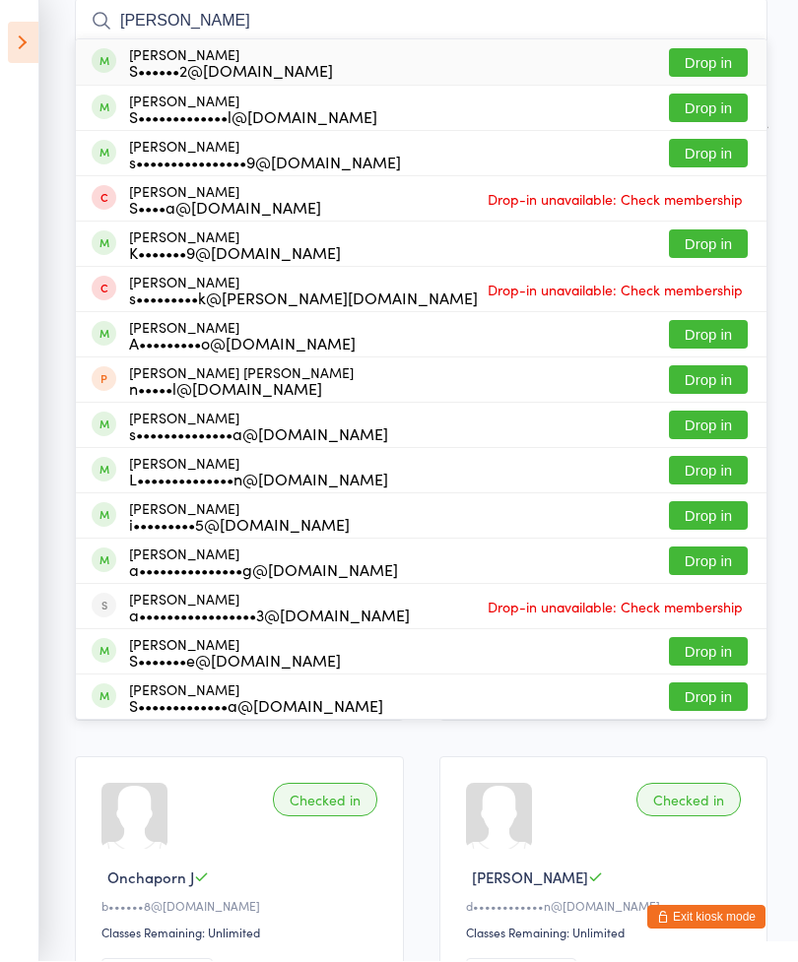
type input "[PERSON_NAME]"
click at [704, 157] on button "Drop in" at bounding box center [708, 154] width 79 height 29
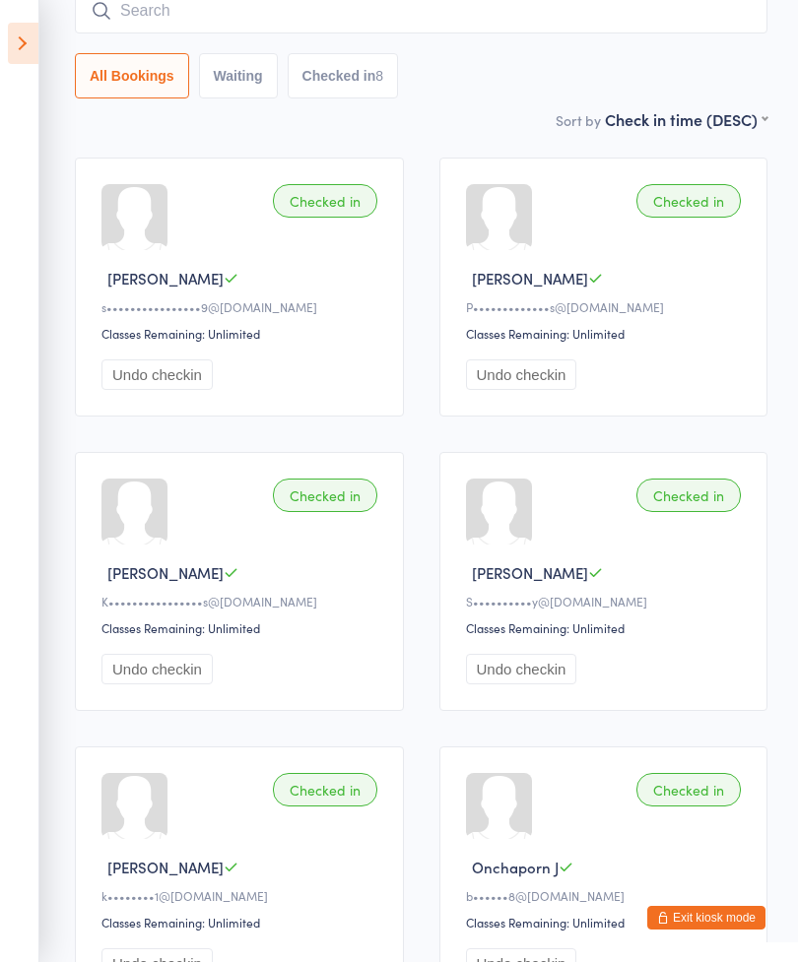
scroll to position [0, 0]
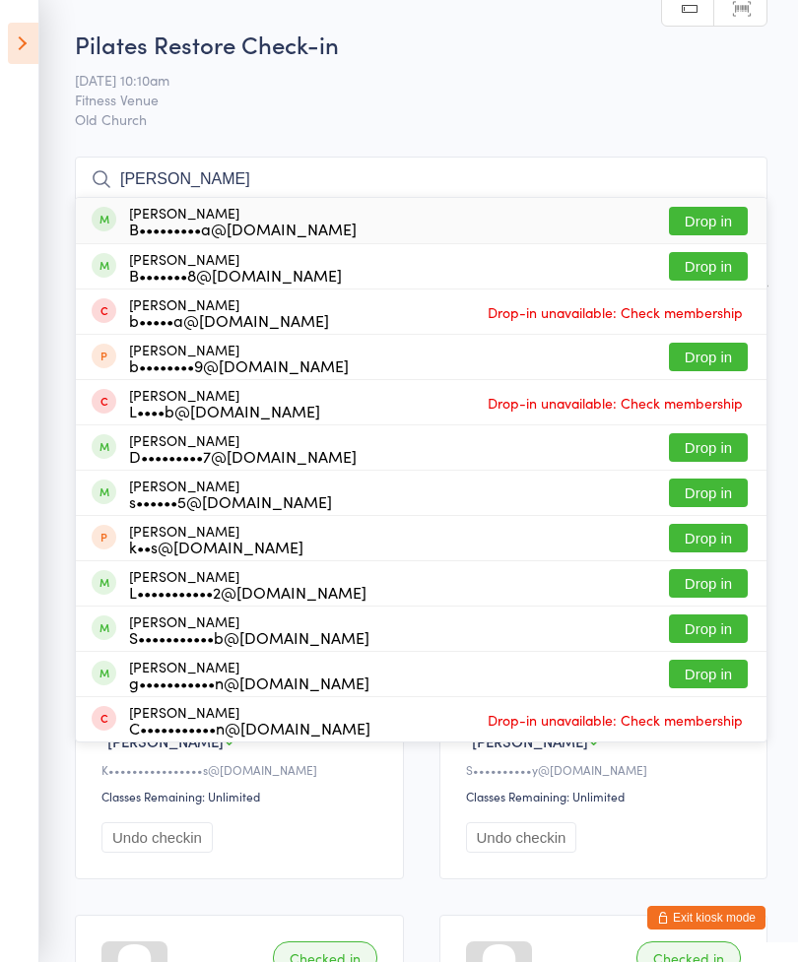
type input "[PERSON_NAME]"
click at [712, 269] on button "Drop in" at bounding box center [708, 266] width 79 height 29
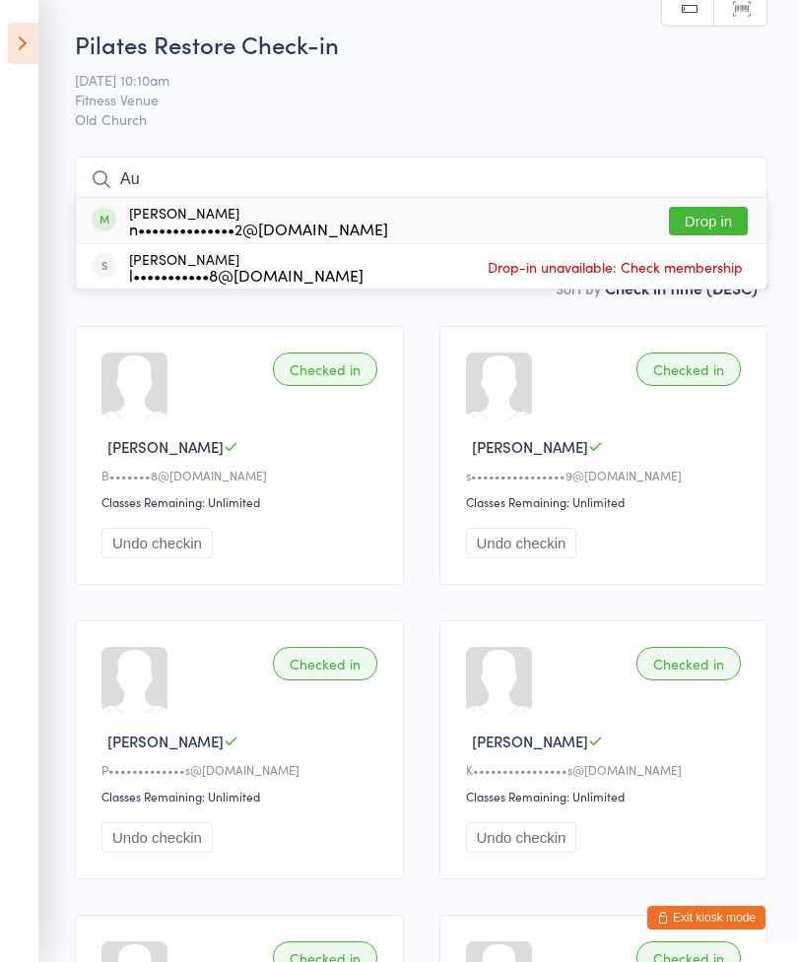
type input "A"
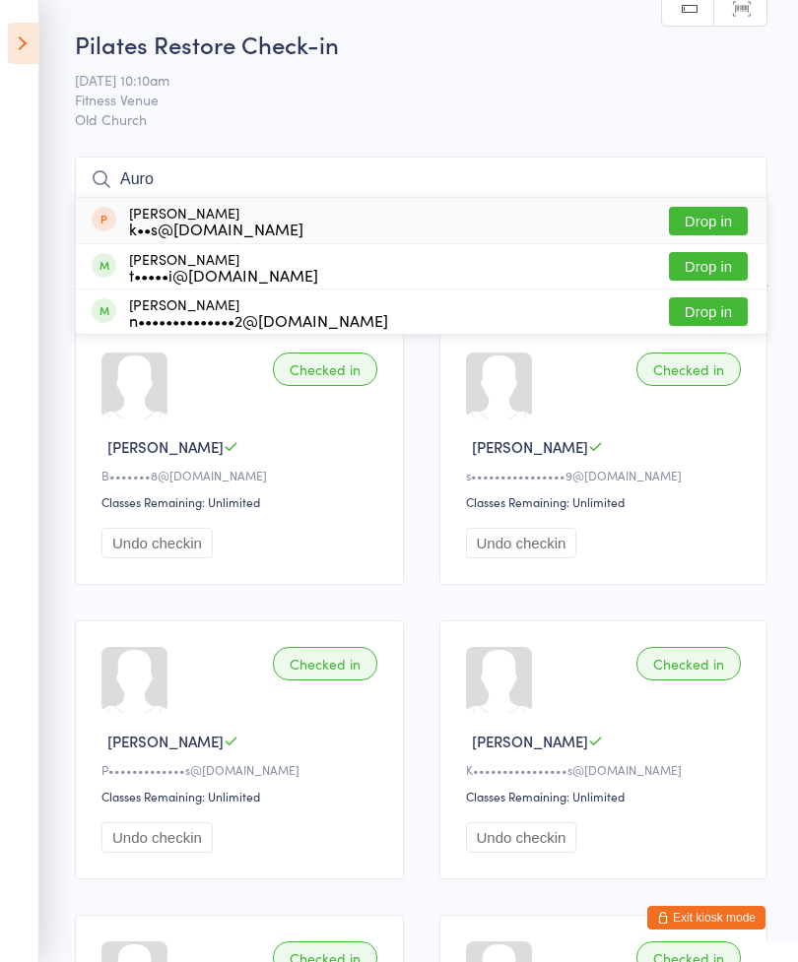
type input "Auro"
click at [706, 267] on button "Drop in" at bounding box center [708, 266] width 79 height 29
